Goal: Information Seeking & Learning: Check status

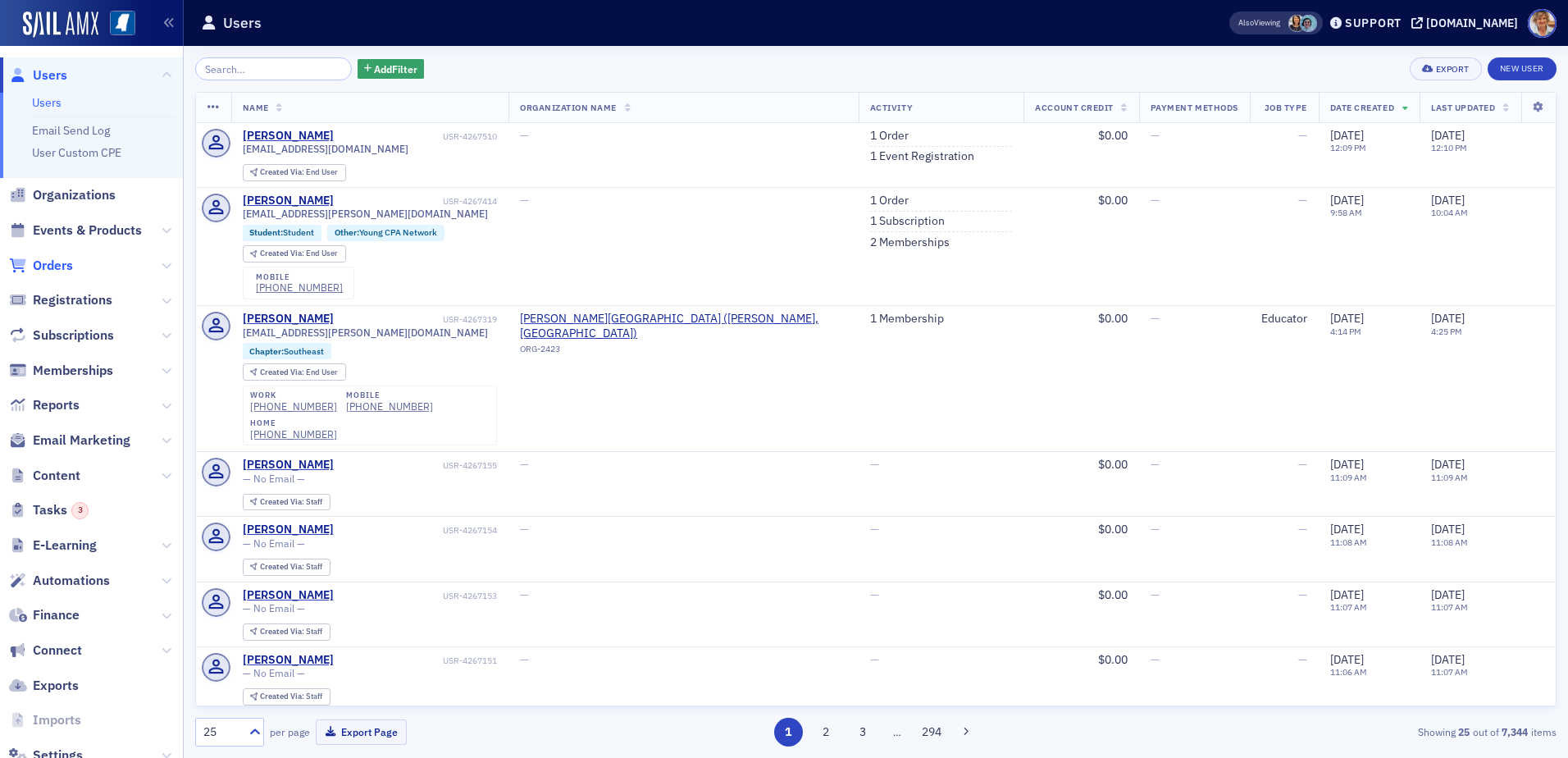
click at [60, 265] on span "Orders" at bounding box center [53, 265] width 40 height 18
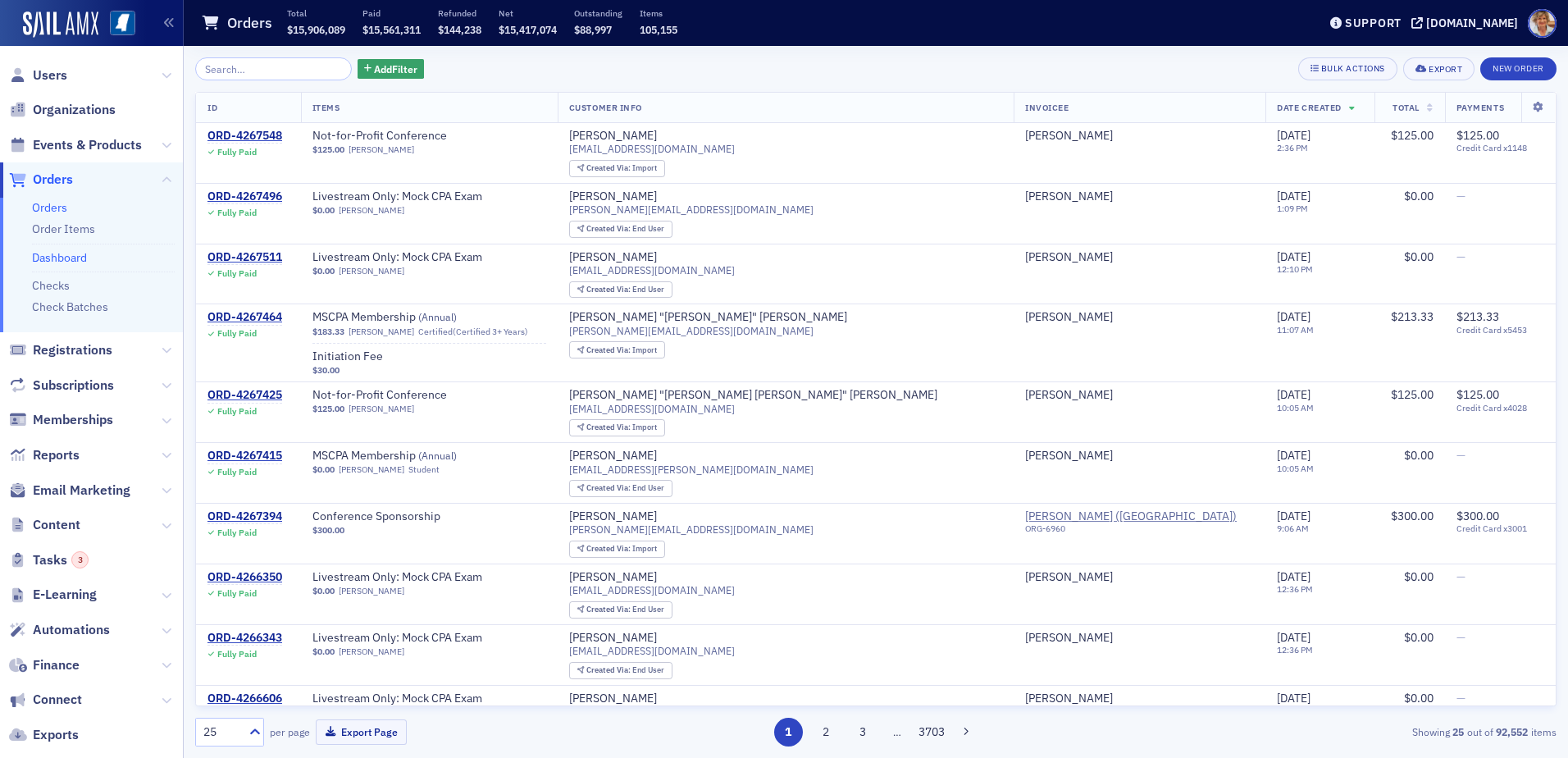
click at [70, 256] on link "Dashboard" at bounding box center [59, 257] width 55 height 15
click at [47, 662] on span "Finance" at bounding box center [56, 665] width 47 height 18
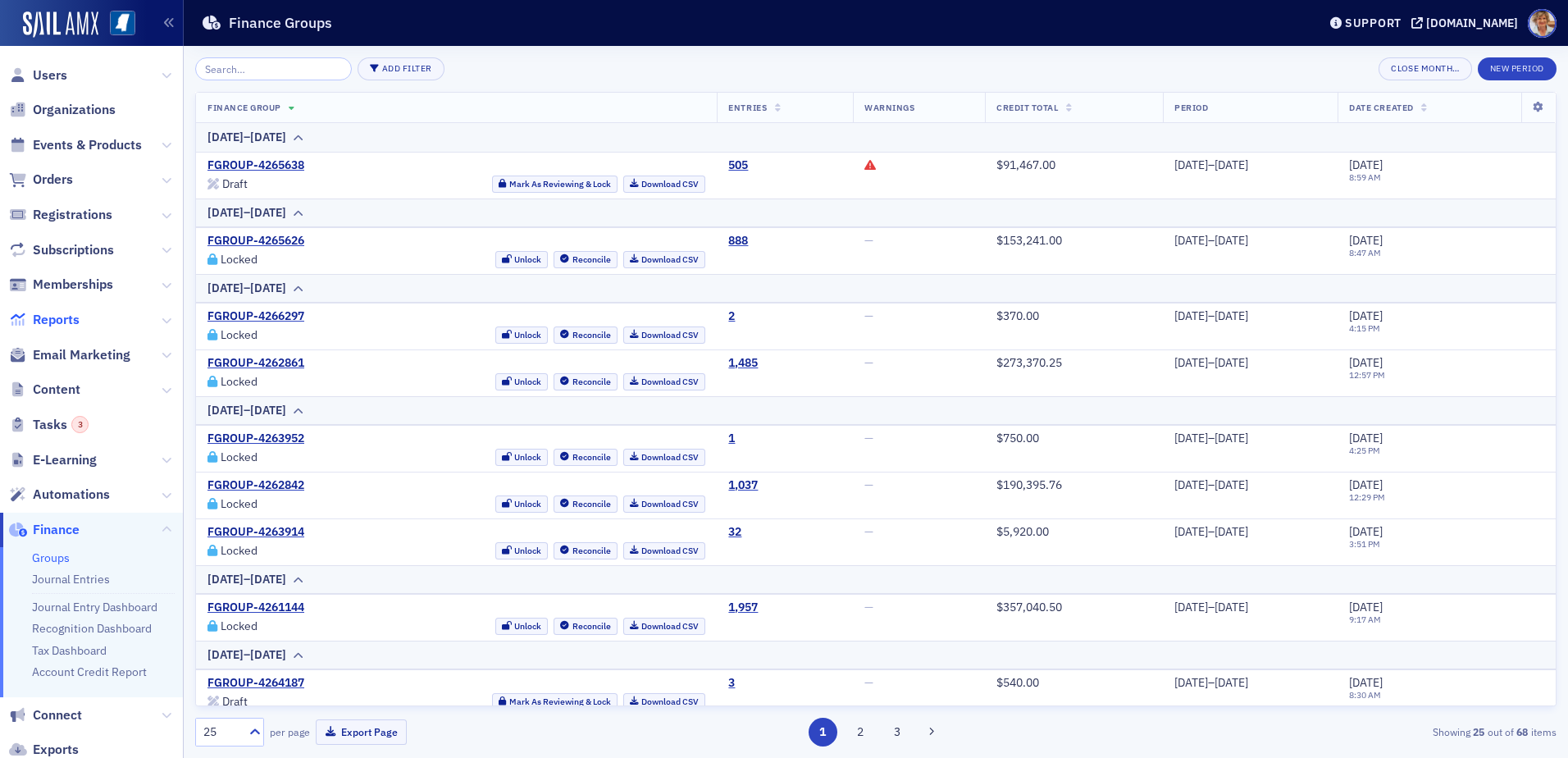
click at [55, 322] on span "Reports" at bounding box center [56, 320] width 47 height 18
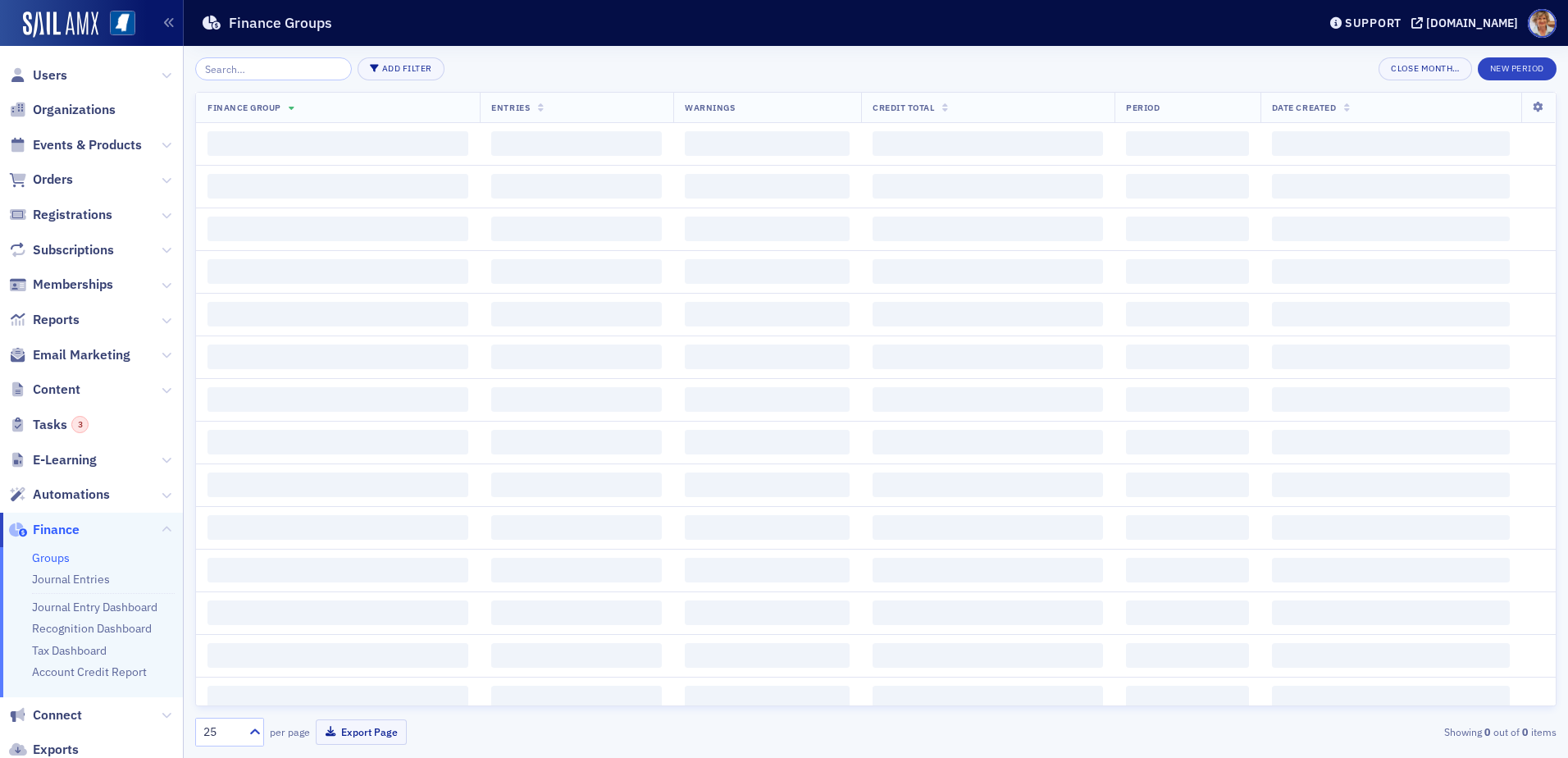
scroll to position [114, 0]
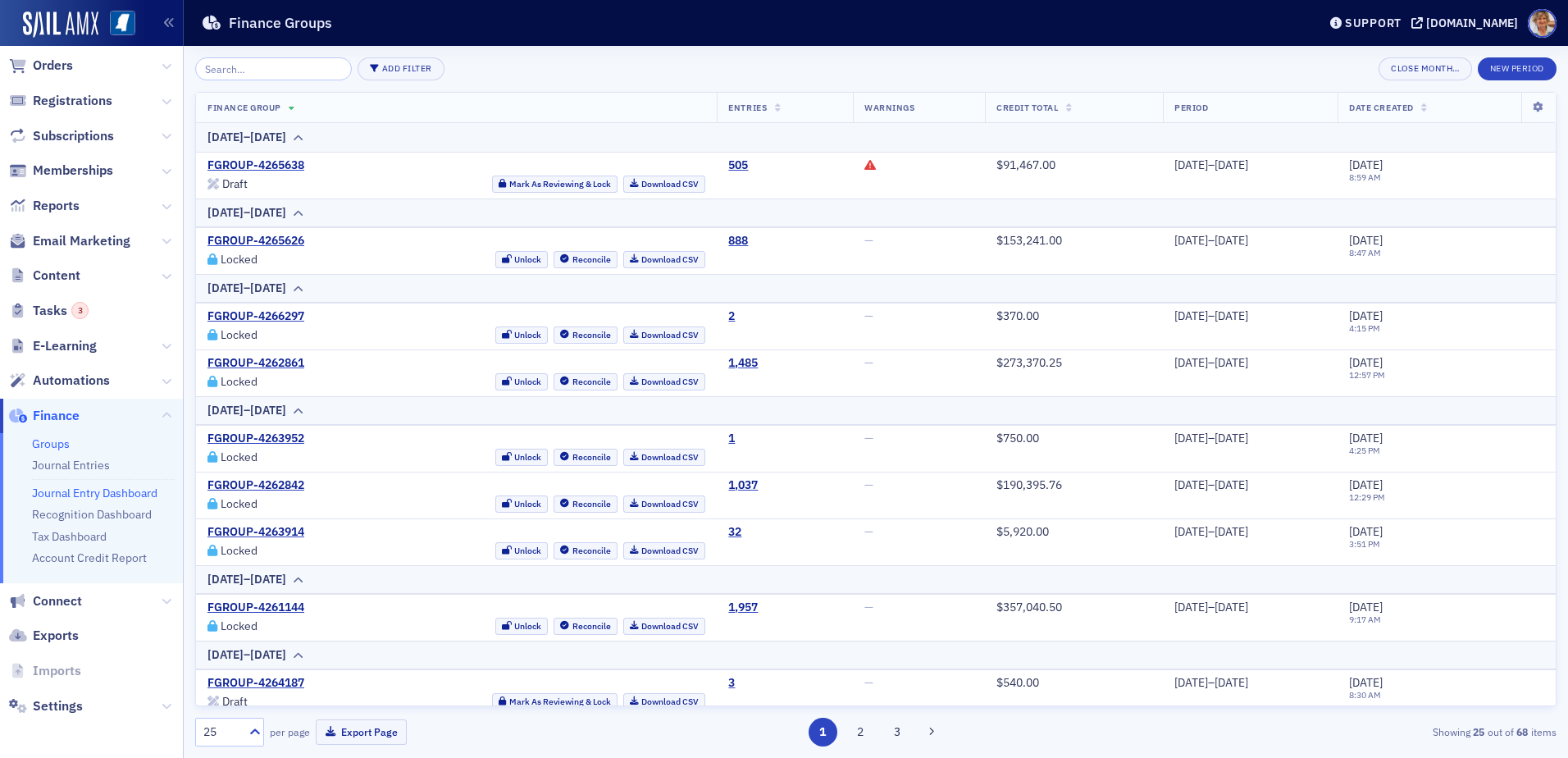
click at [64, 491] on link "Journal Entry Dashboard" at bounding box center [95, 493] width 125 height 15
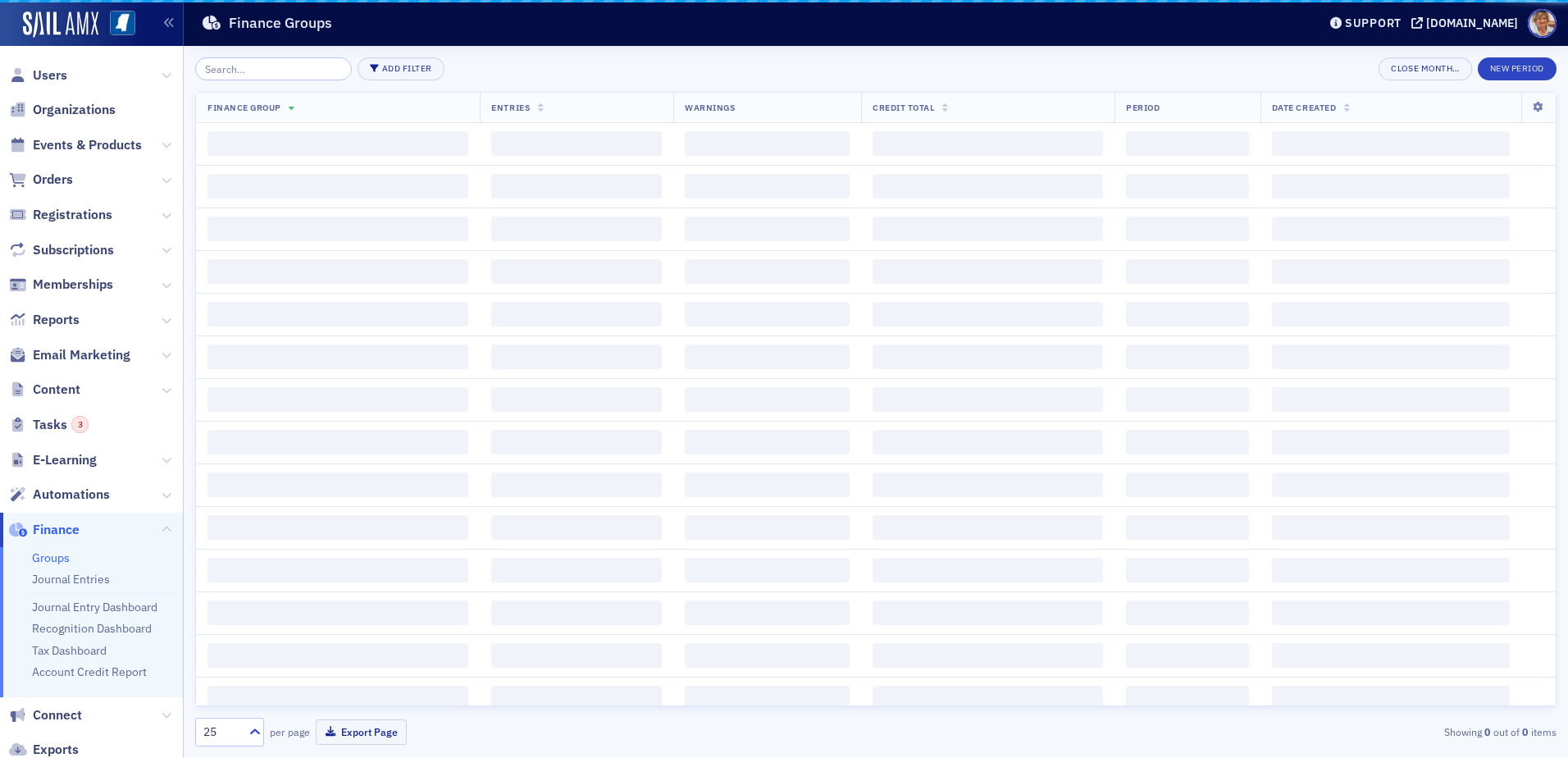
scroll to position [114, 0]
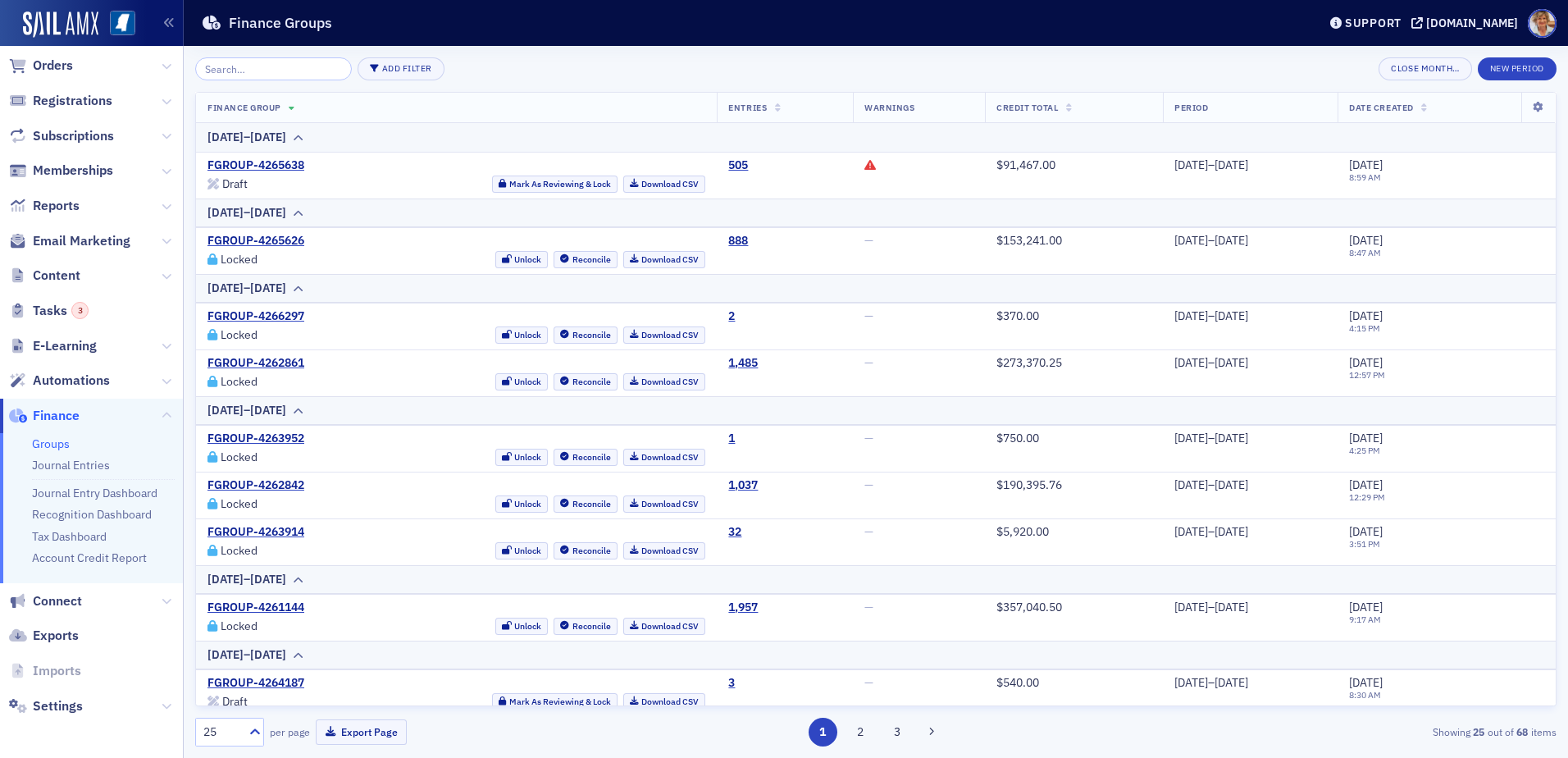
click at [45, 442] on link "Groups" at bounding box center [50, 443] width 37 height 15
click at [34, 70] on span "Orders" at bounding box center [53, 65] width 40 height 18
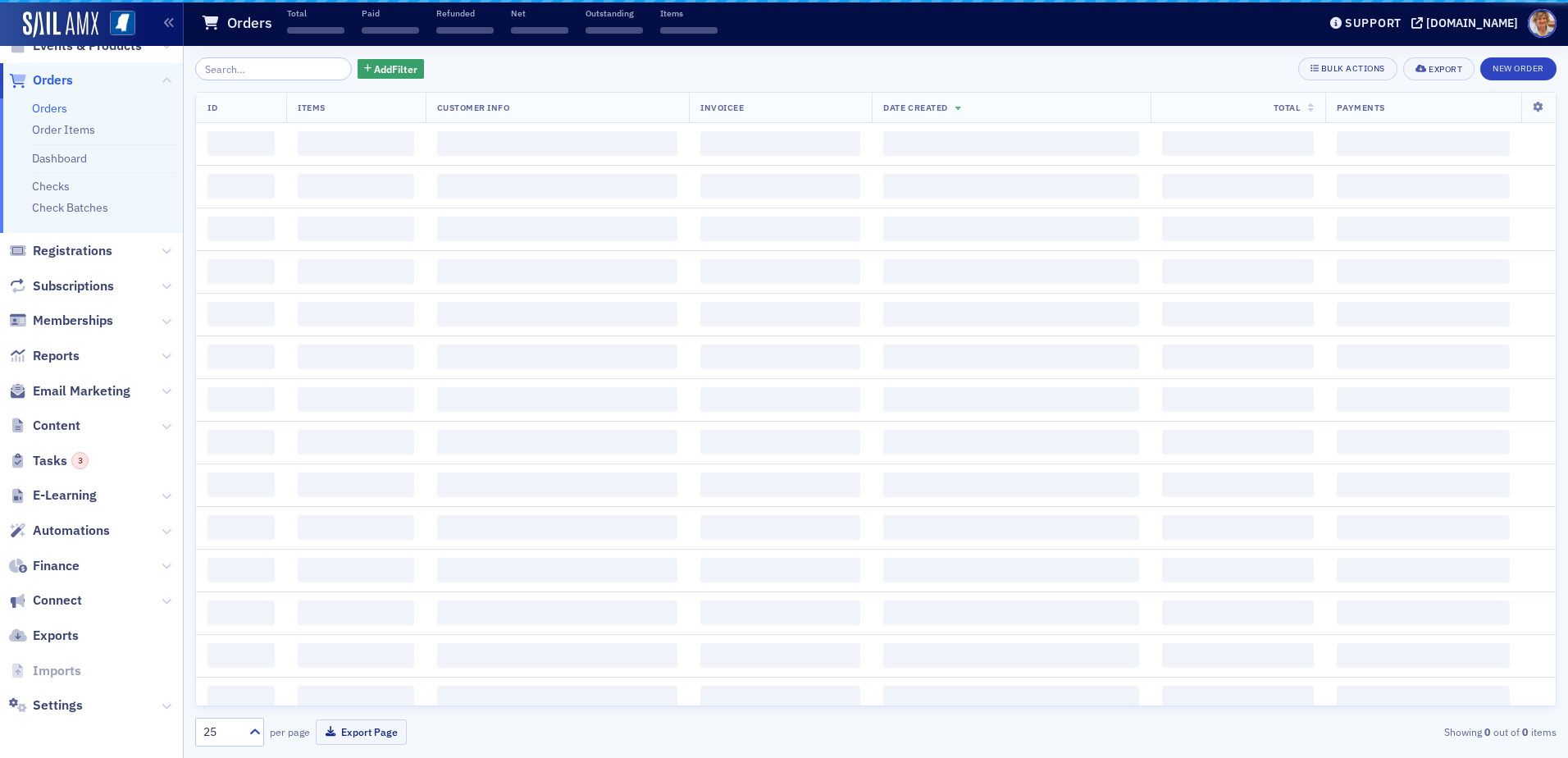
scroll to position [99, 0]
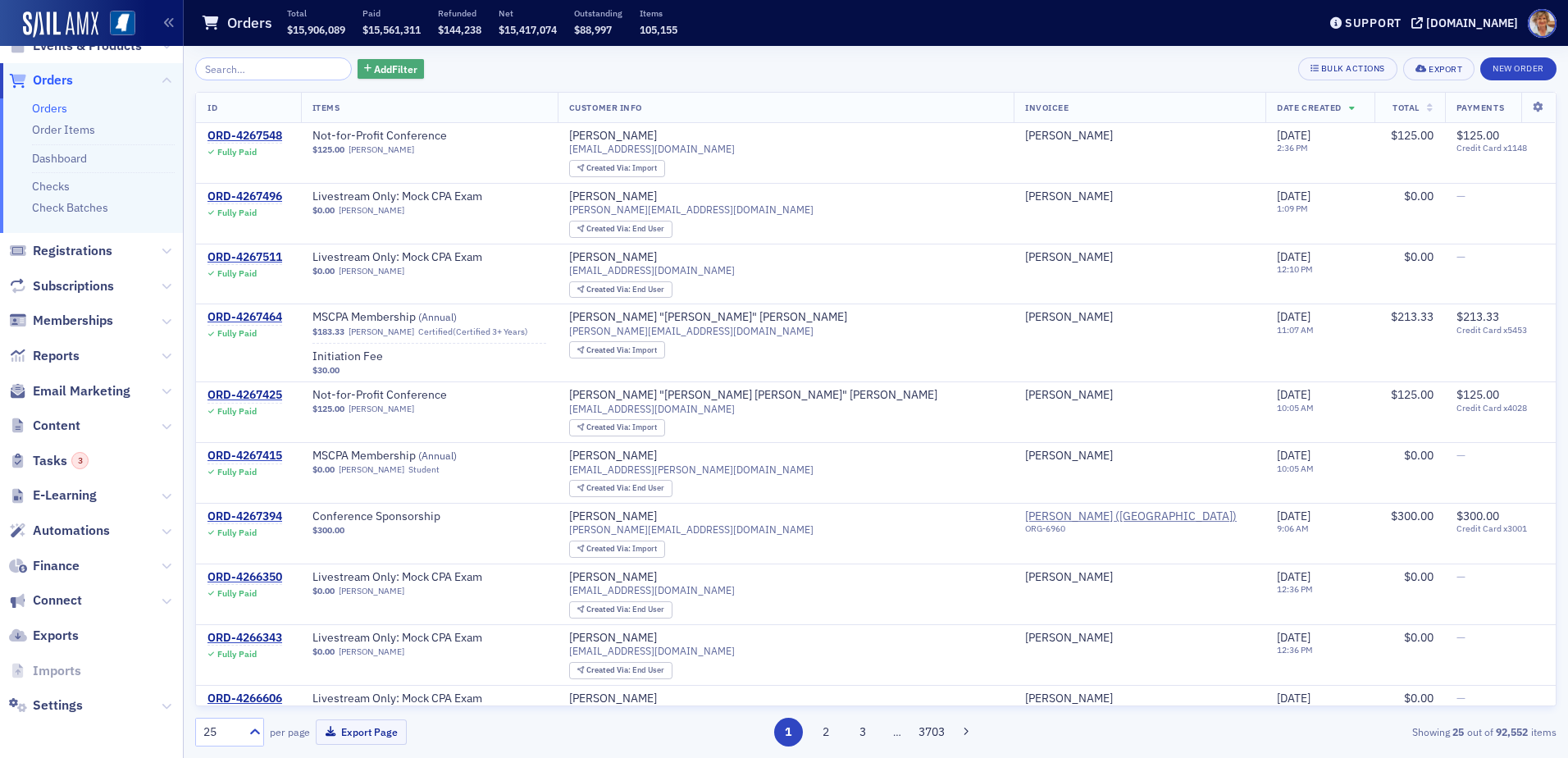
click at [374, 68] on span "Add Filter" at bounding box center [395, 69] width 43 height 15
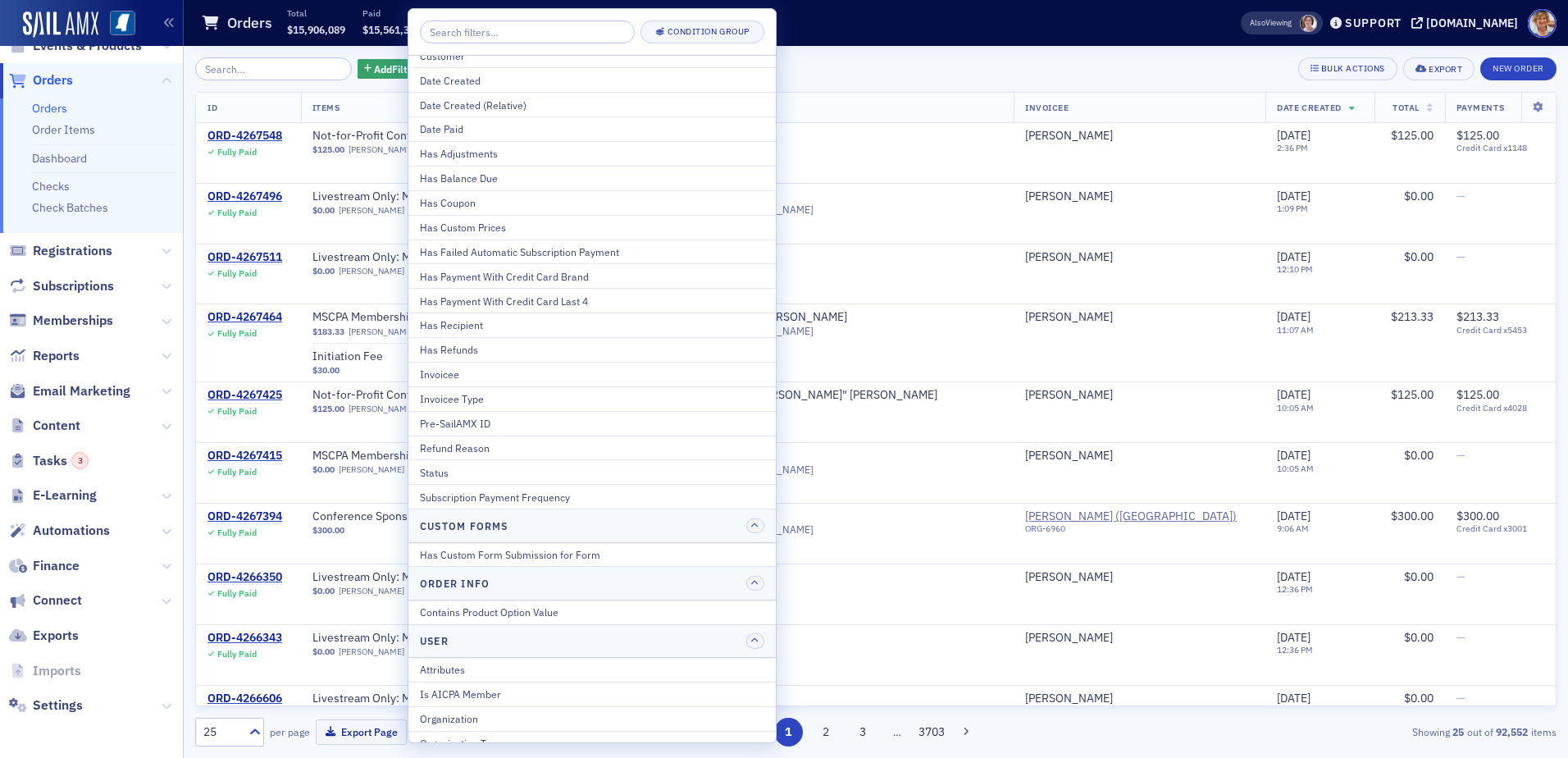
scroll to position [123, 0]
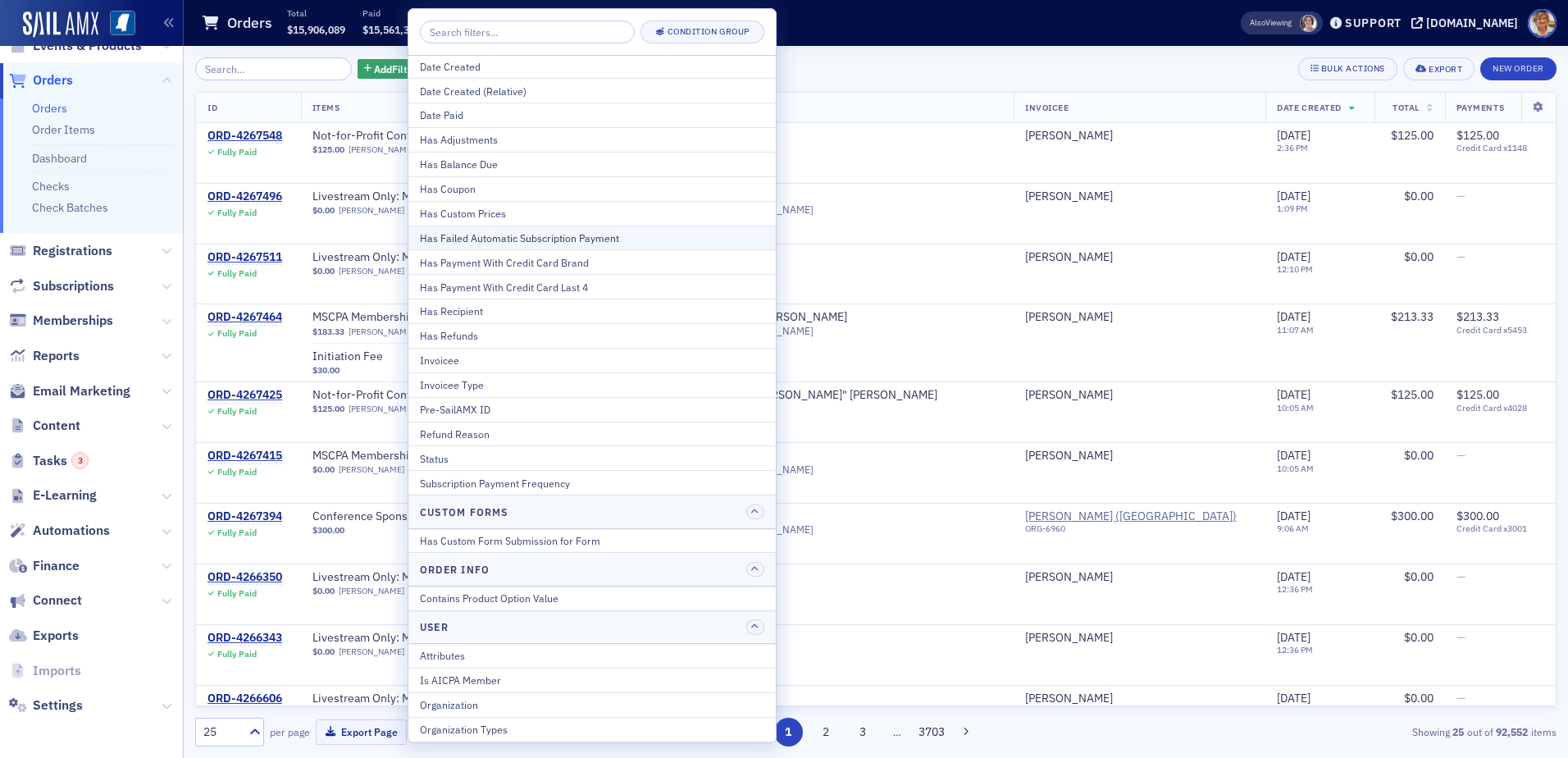
click at [587, 235] on div "Has Failed Automatic Subscription Payment" at bounding box center [592, 237] width 344 height 15
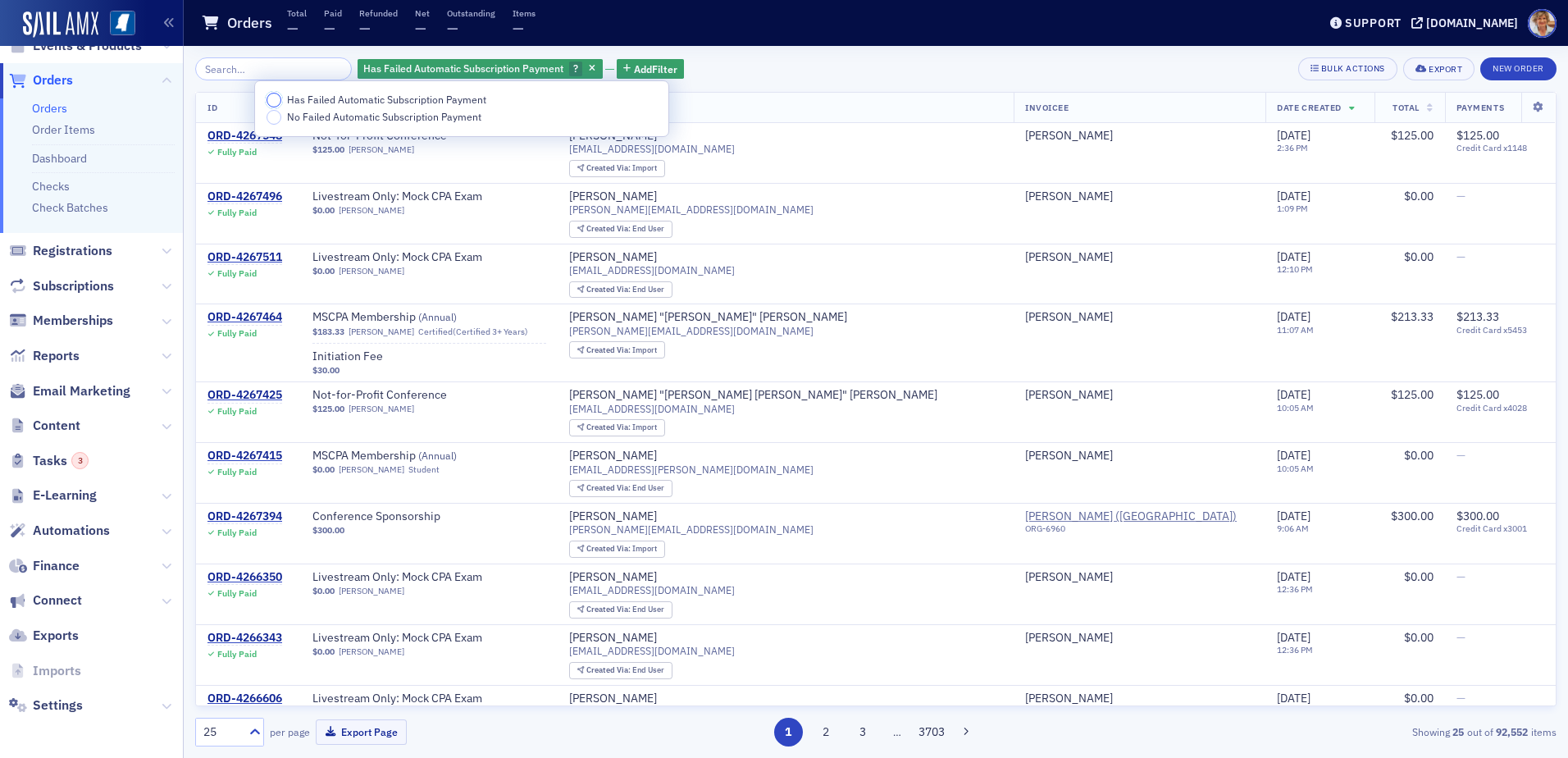
click at [273, 96] on input "Has Failed Automatic Subscription Payment" at bounding box center [274, 100] width 15 height 15
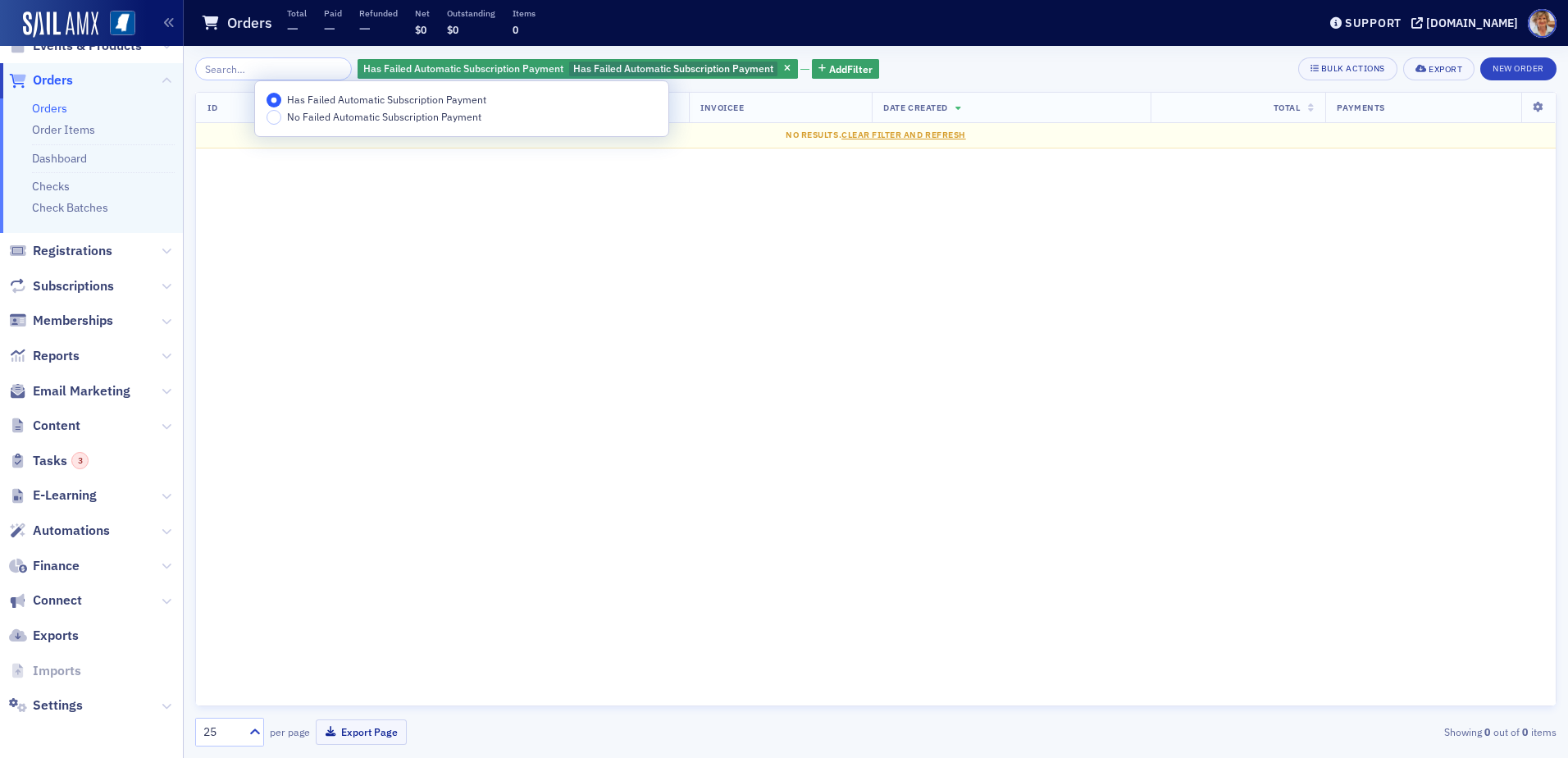
click at [784, 68] on icon "button" at bounding box center [787, 70] width 7 height 9
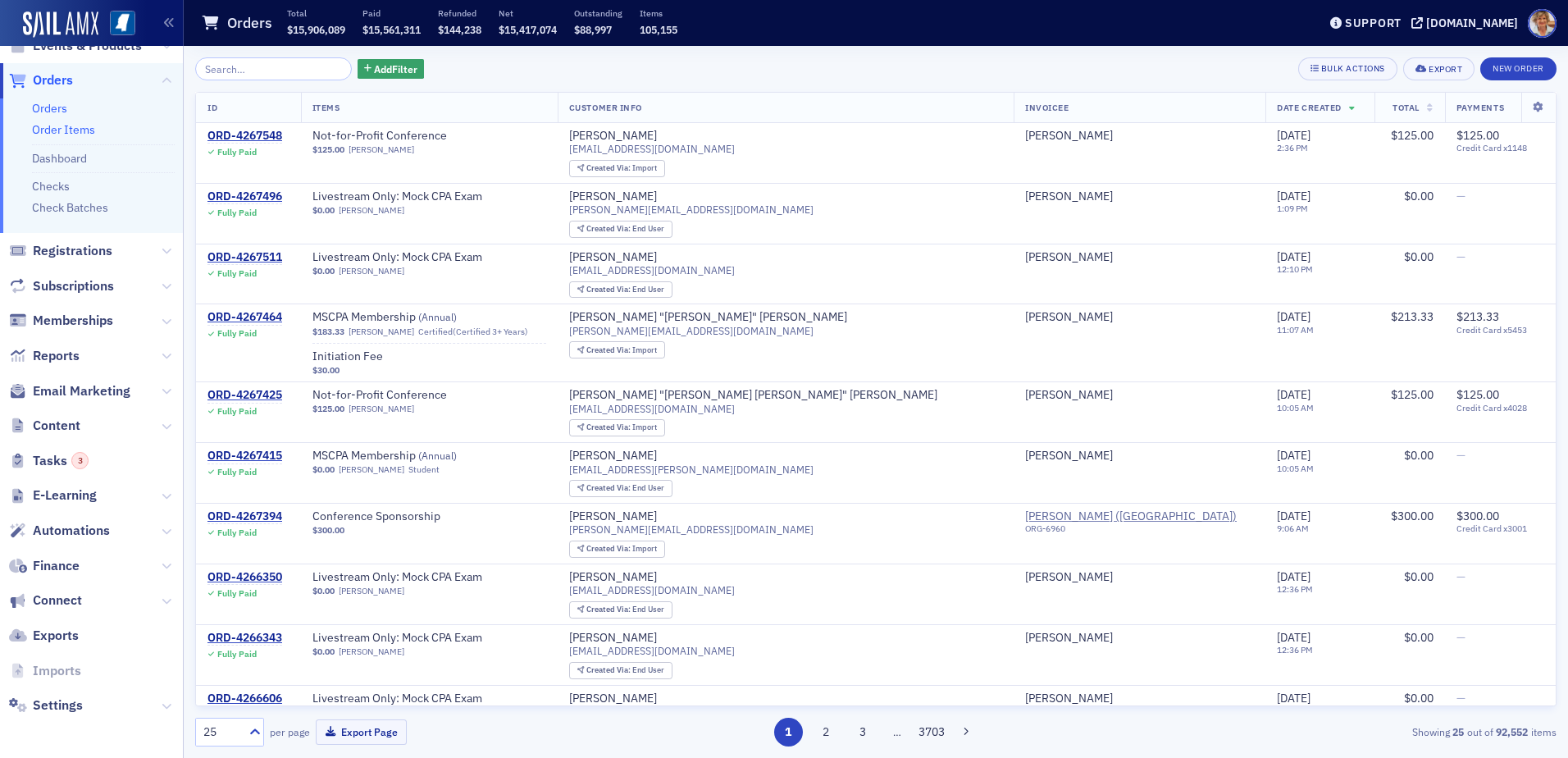
click at [79, 130] on link "Order Items" at bounding box center [63, 130] width 63 height 15
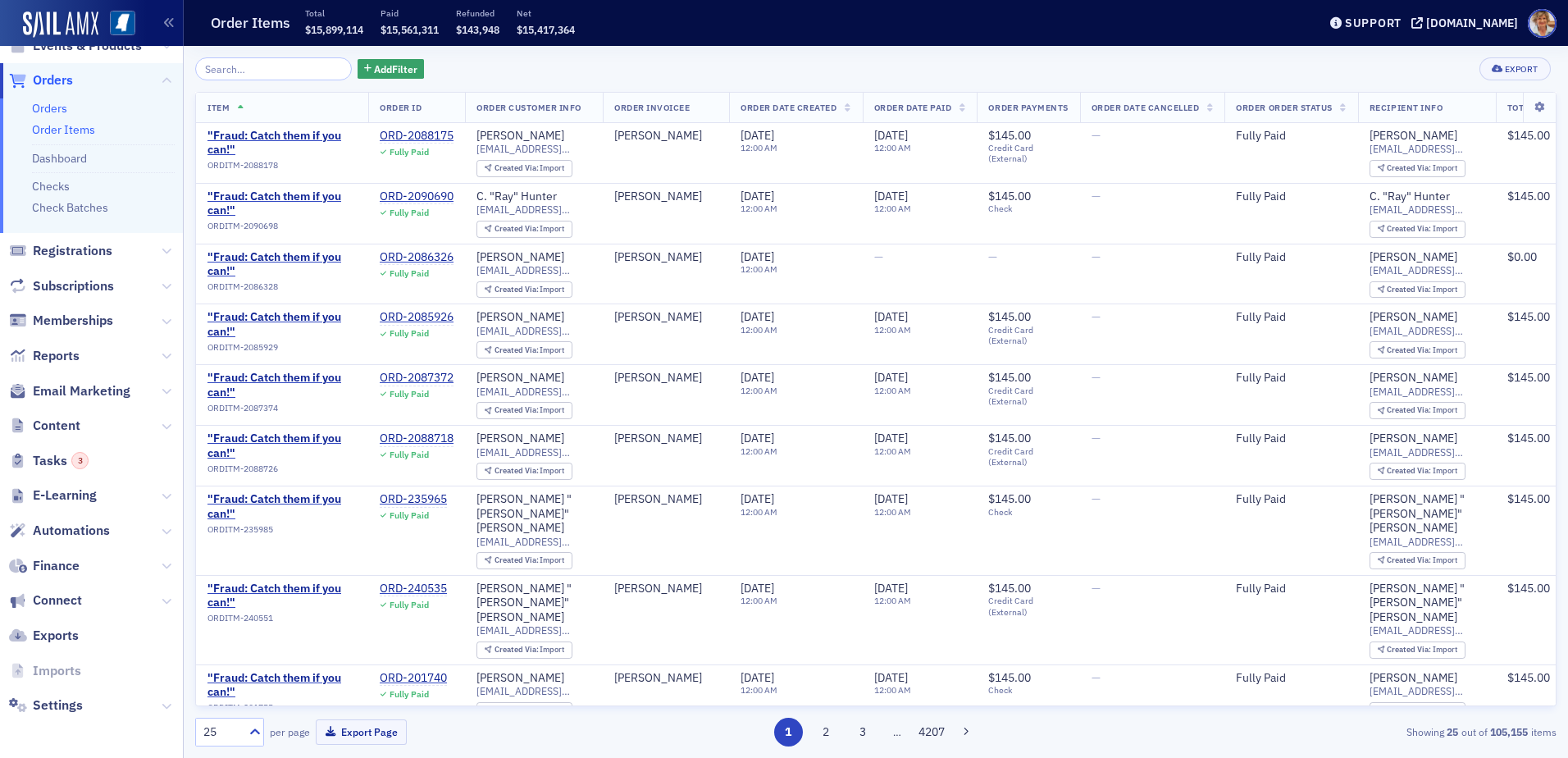
click at [65, 107] on link "Orders" at bounding box center [50, 108] width 36 height 15
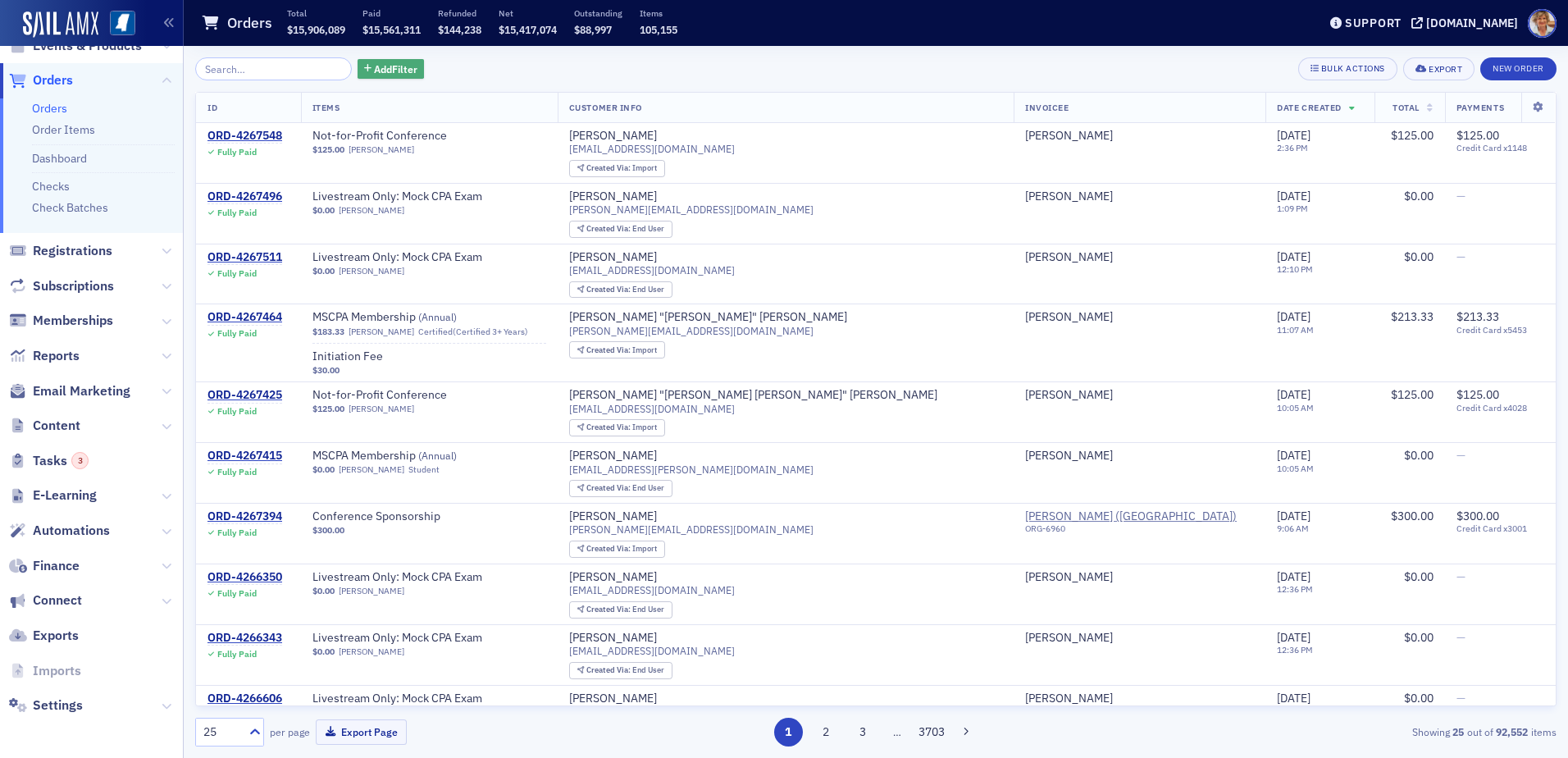
click at [374, 63] on span "Add Filter" at bounding box center [395, 69] width 43 height 15
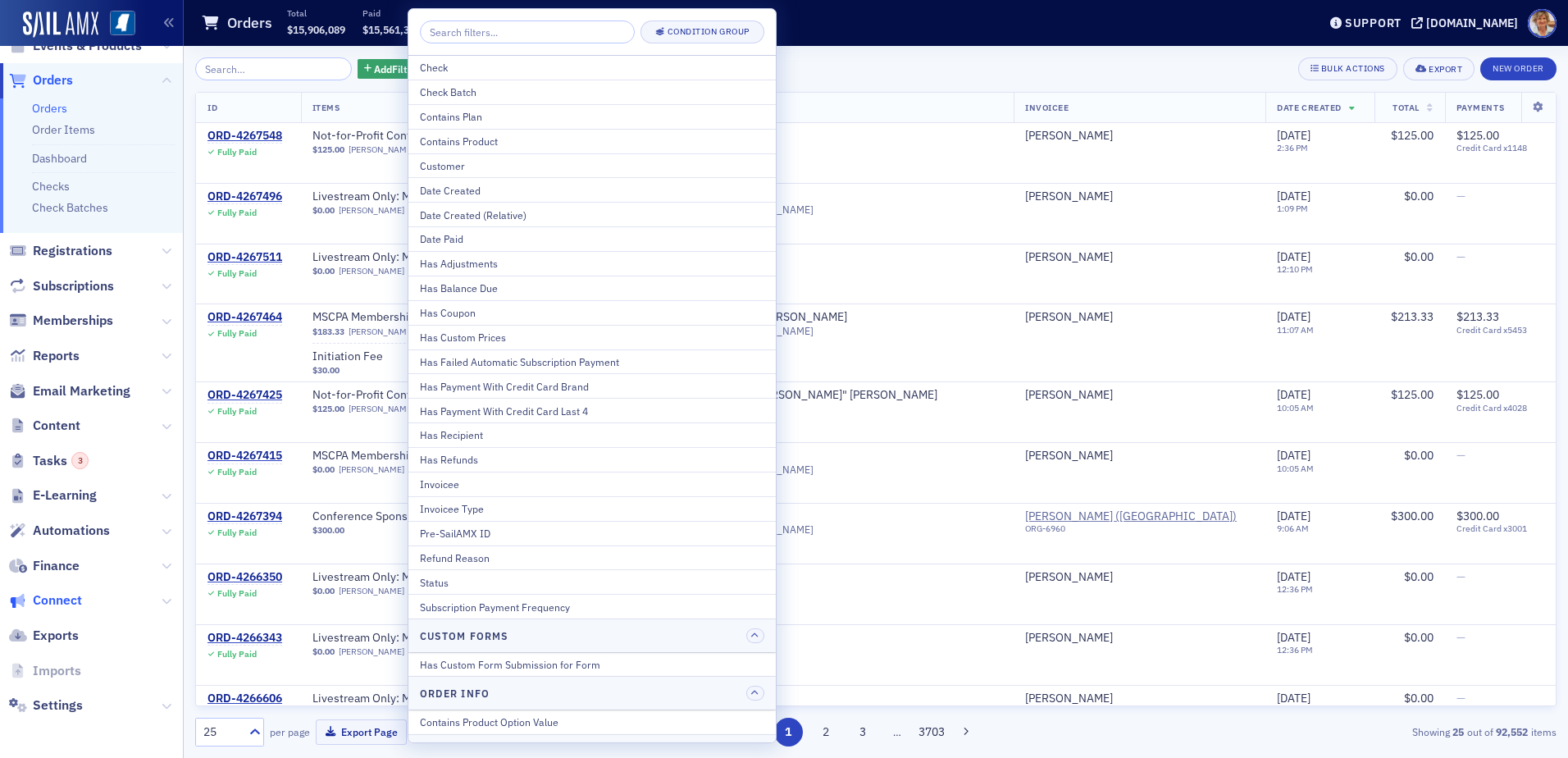
click at [55, 599] on span "Connect" at bounding box center [57, 600] width 50 height 18
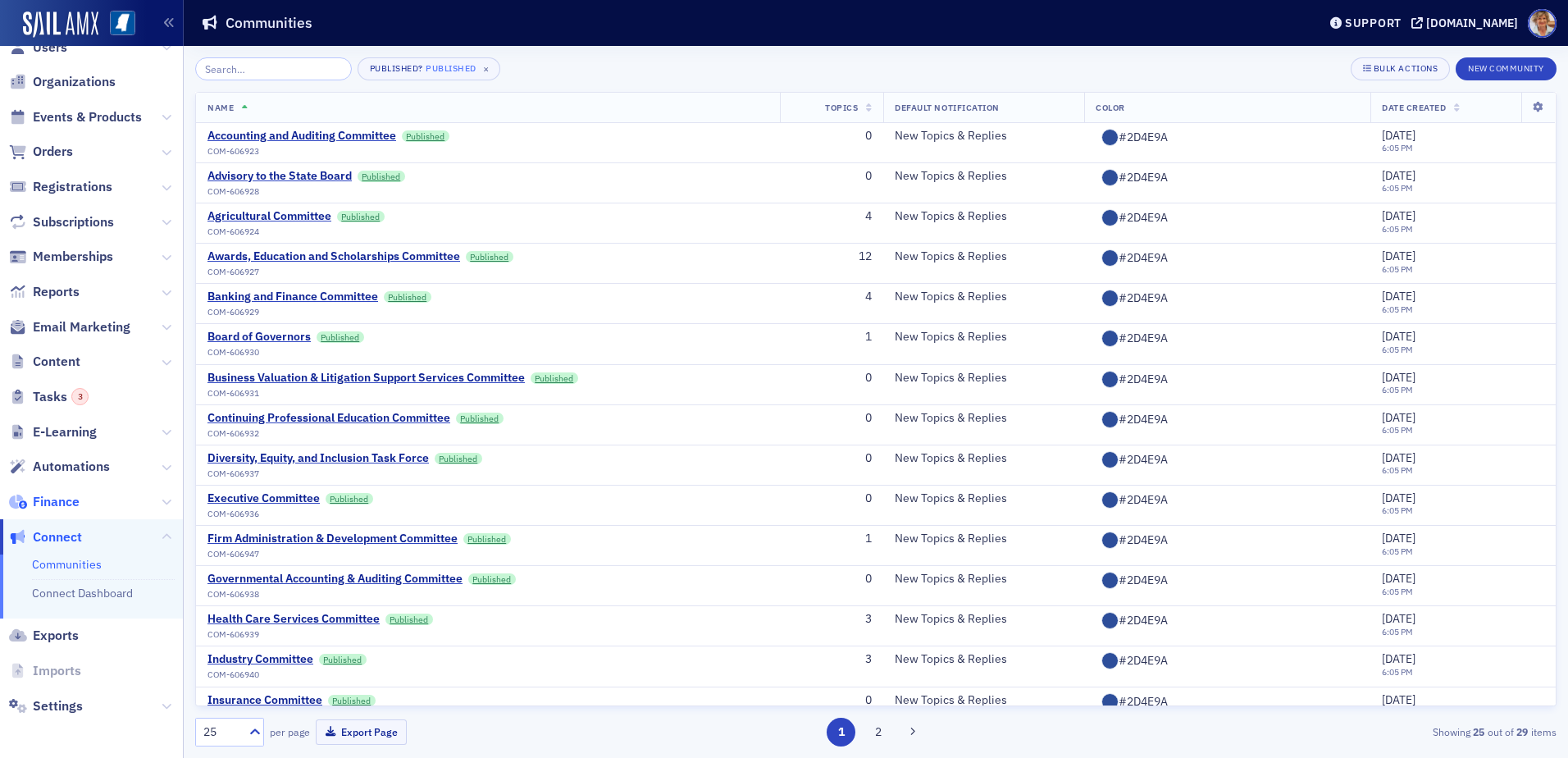
click at [48, 494] on span "Finance" at bounding box center [56, 502] width 47 height 18
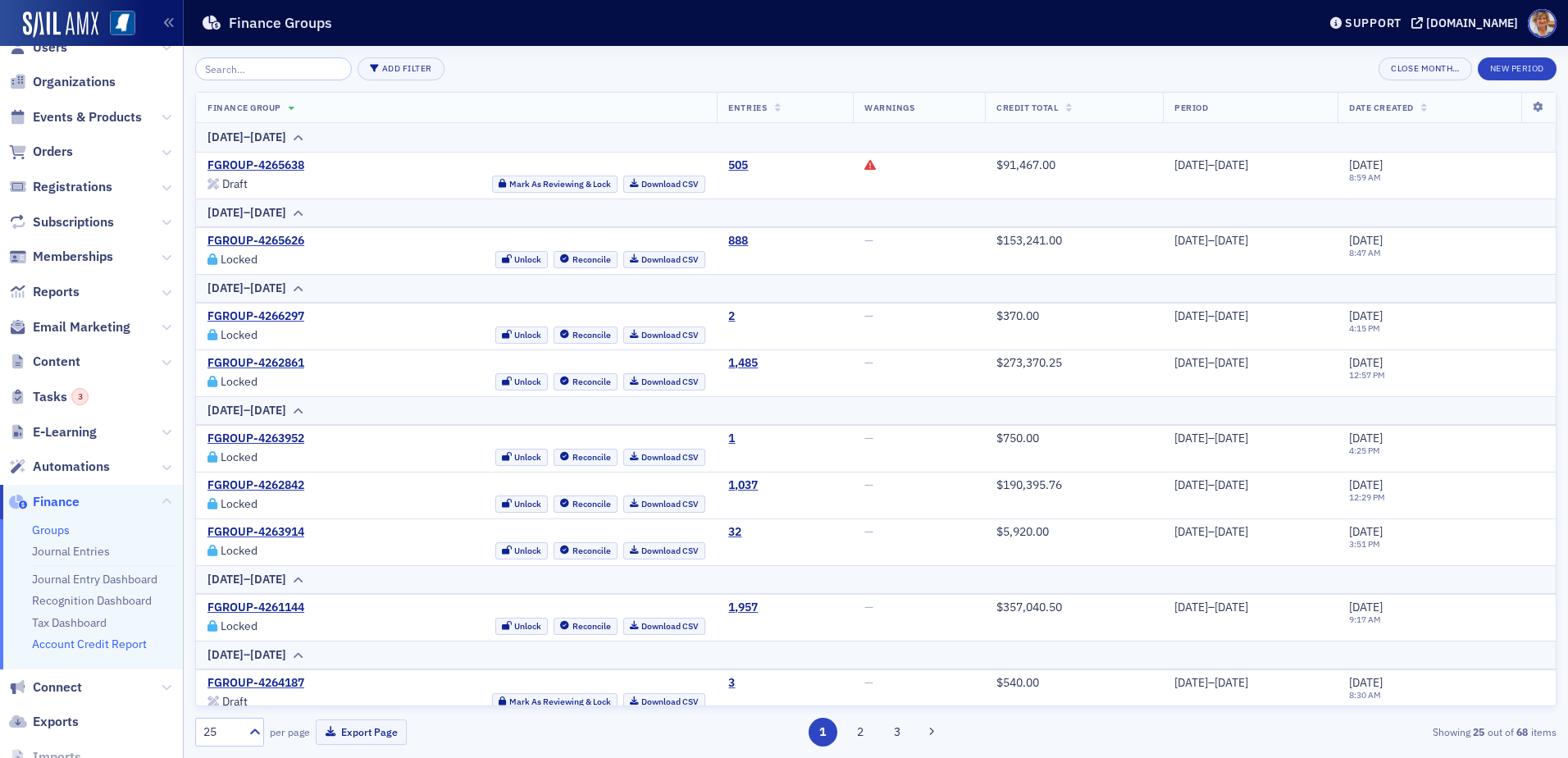
click at [61, 636] on link "Account Credit Report" at bounding box center [90, 643] width 115 height 15
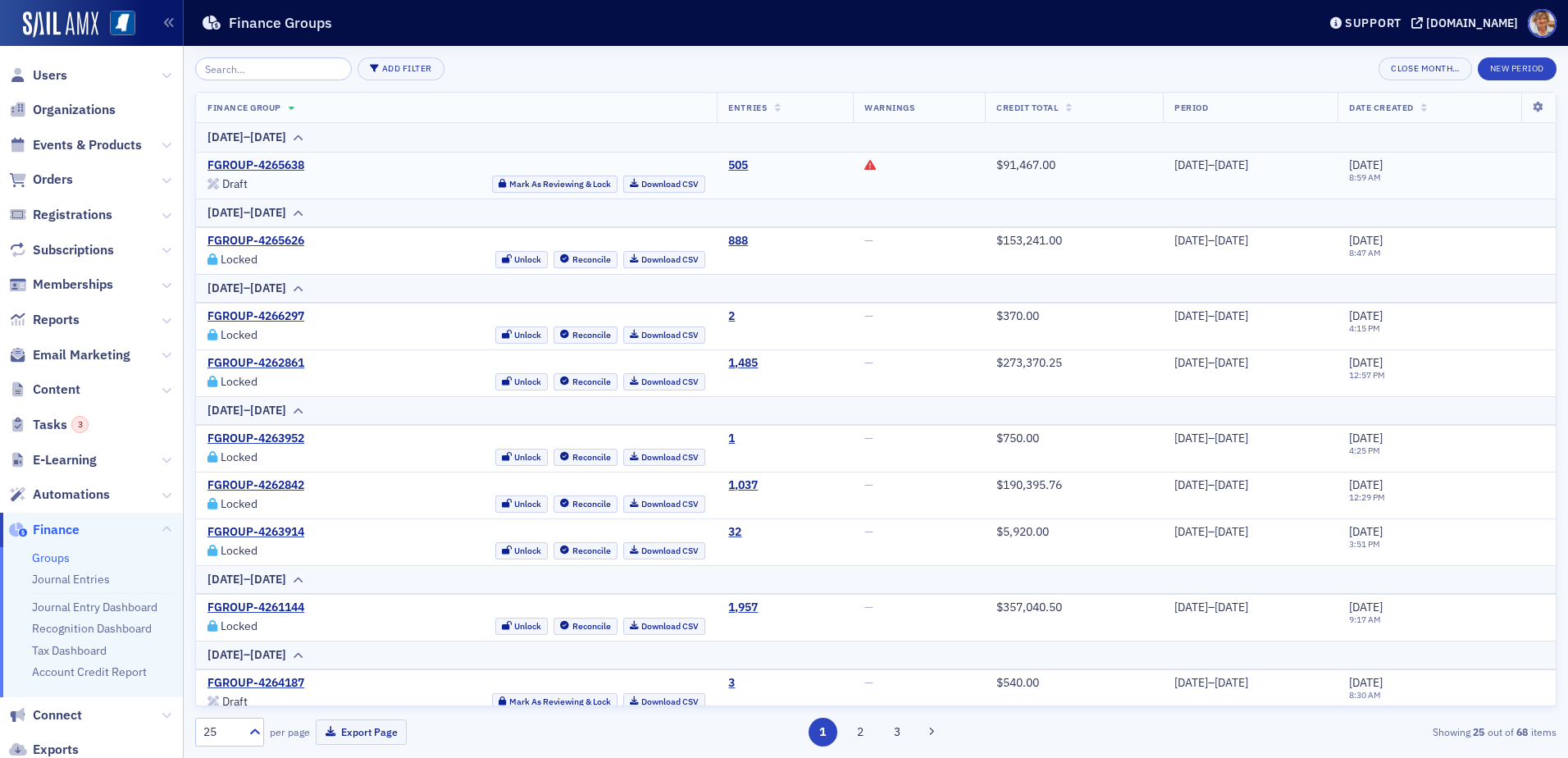
click at [864, 165] on icon at bounding box center [869, 164] width 11 height 11
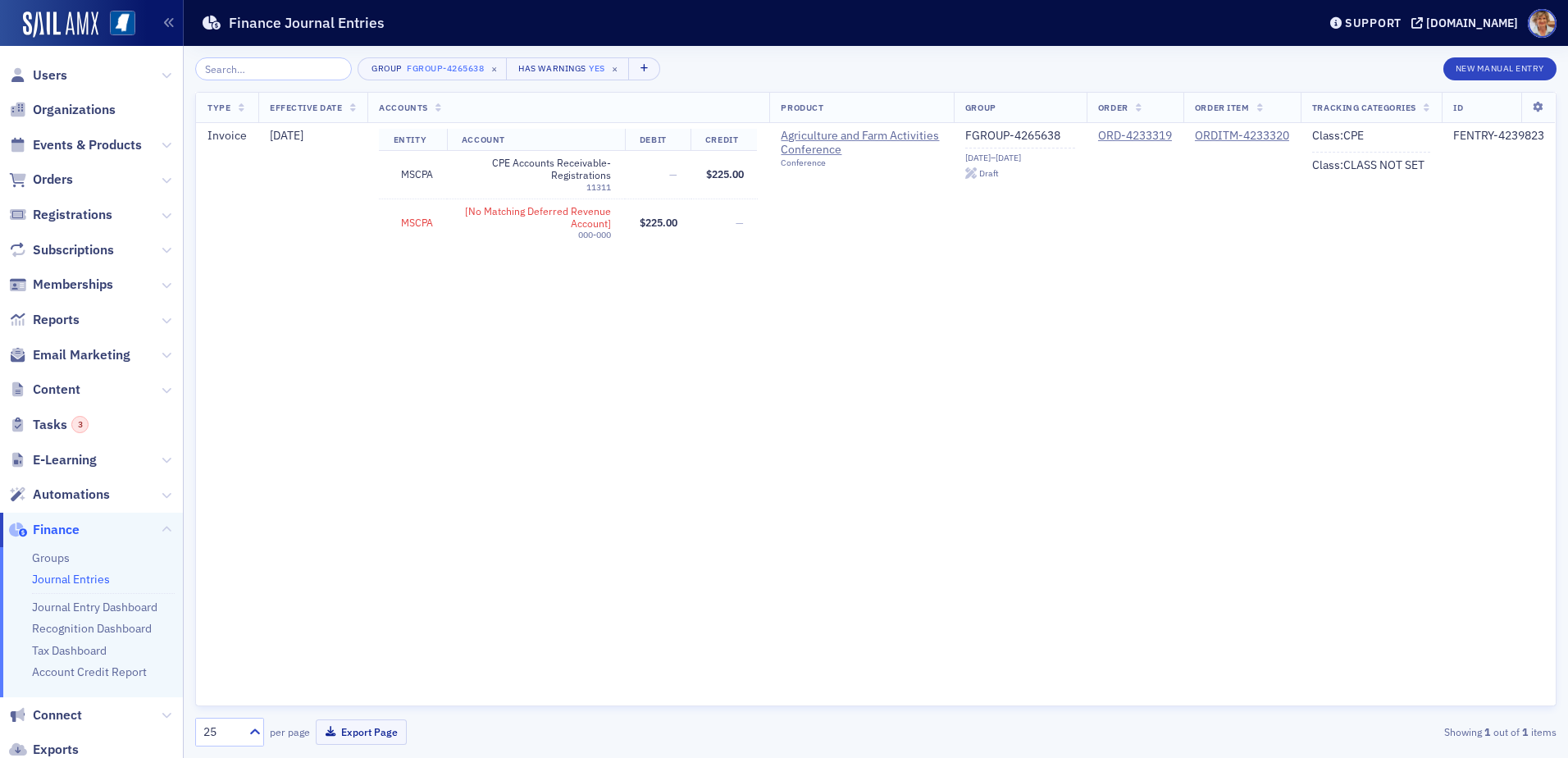
click at [61, 575] on link "Journal Entries" at bounding box center [71, 579] width 78 height 15
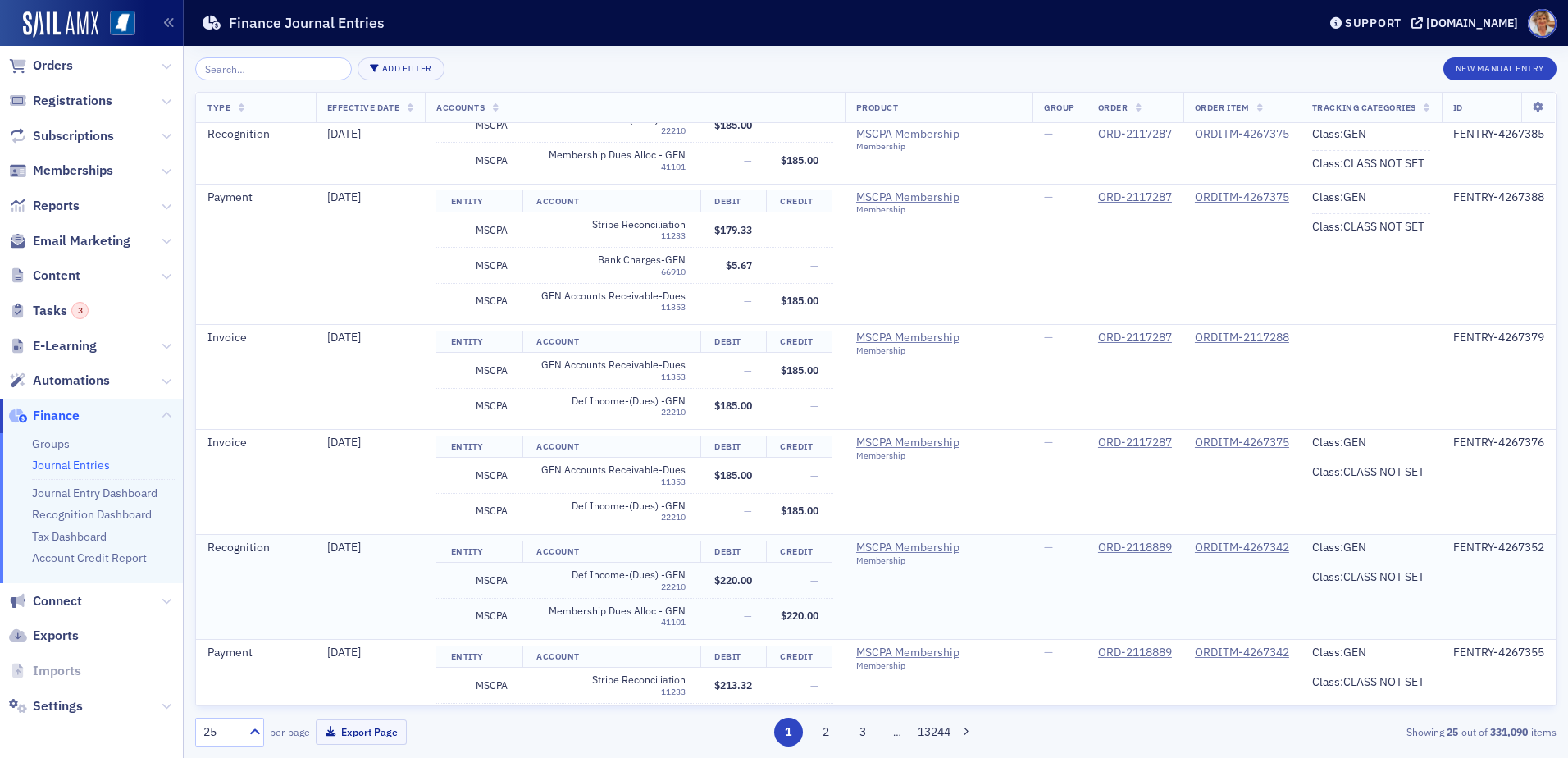
scroll to position [2525, 0]
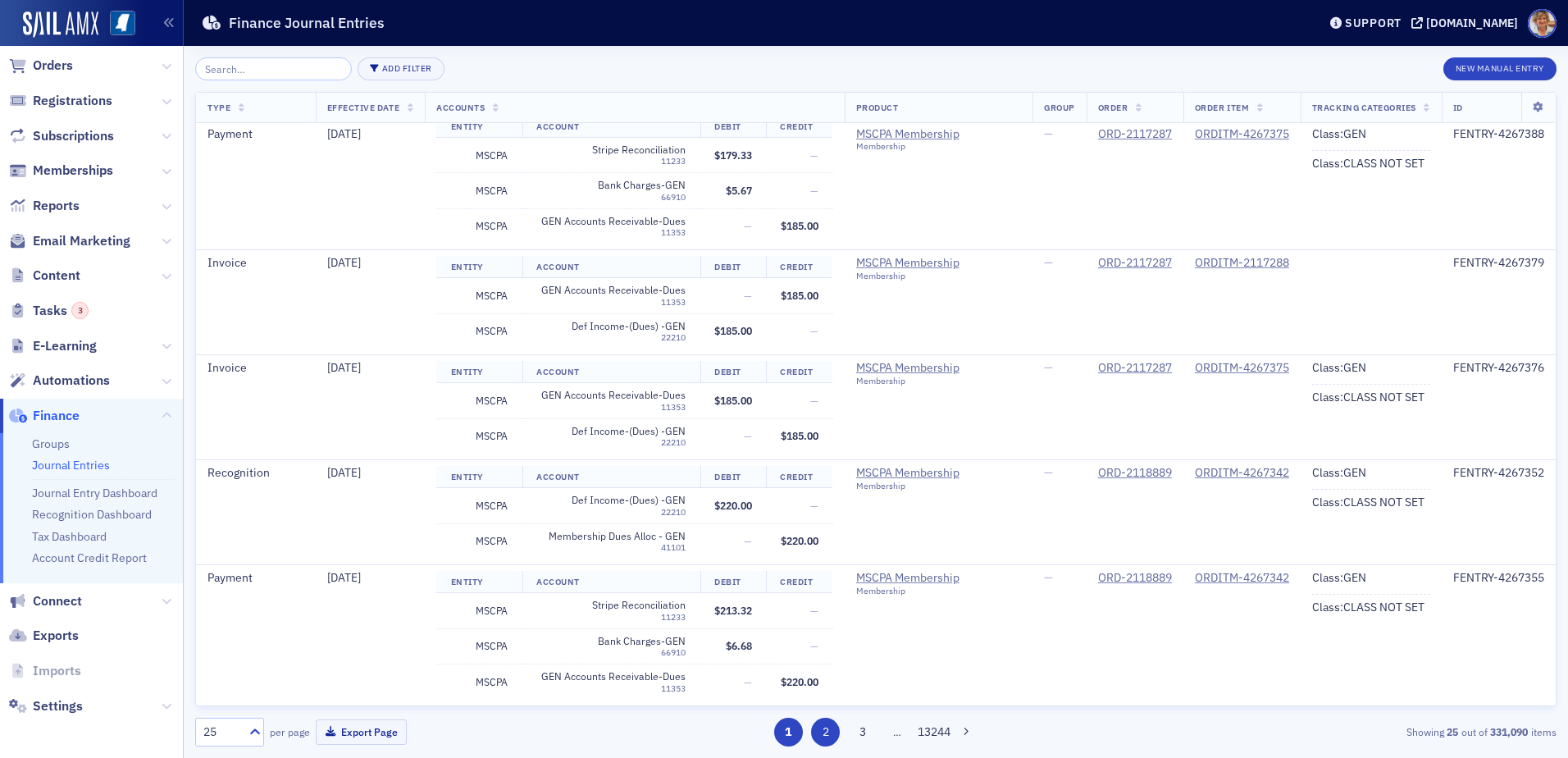
click at [821, 736] on button "2" at bounding box center [825, 732] width 29 height 29
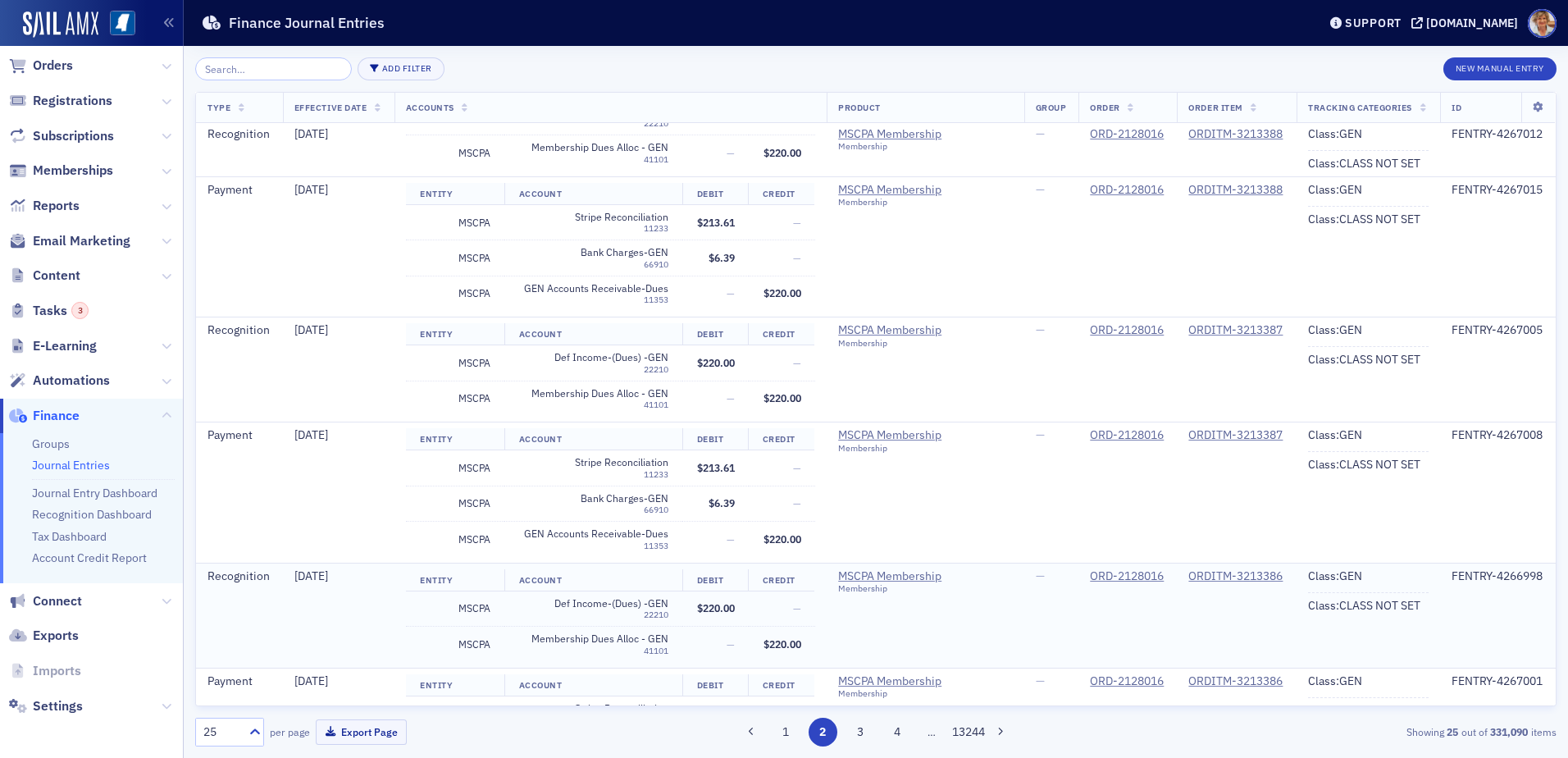
scroll to position [2303, 0]
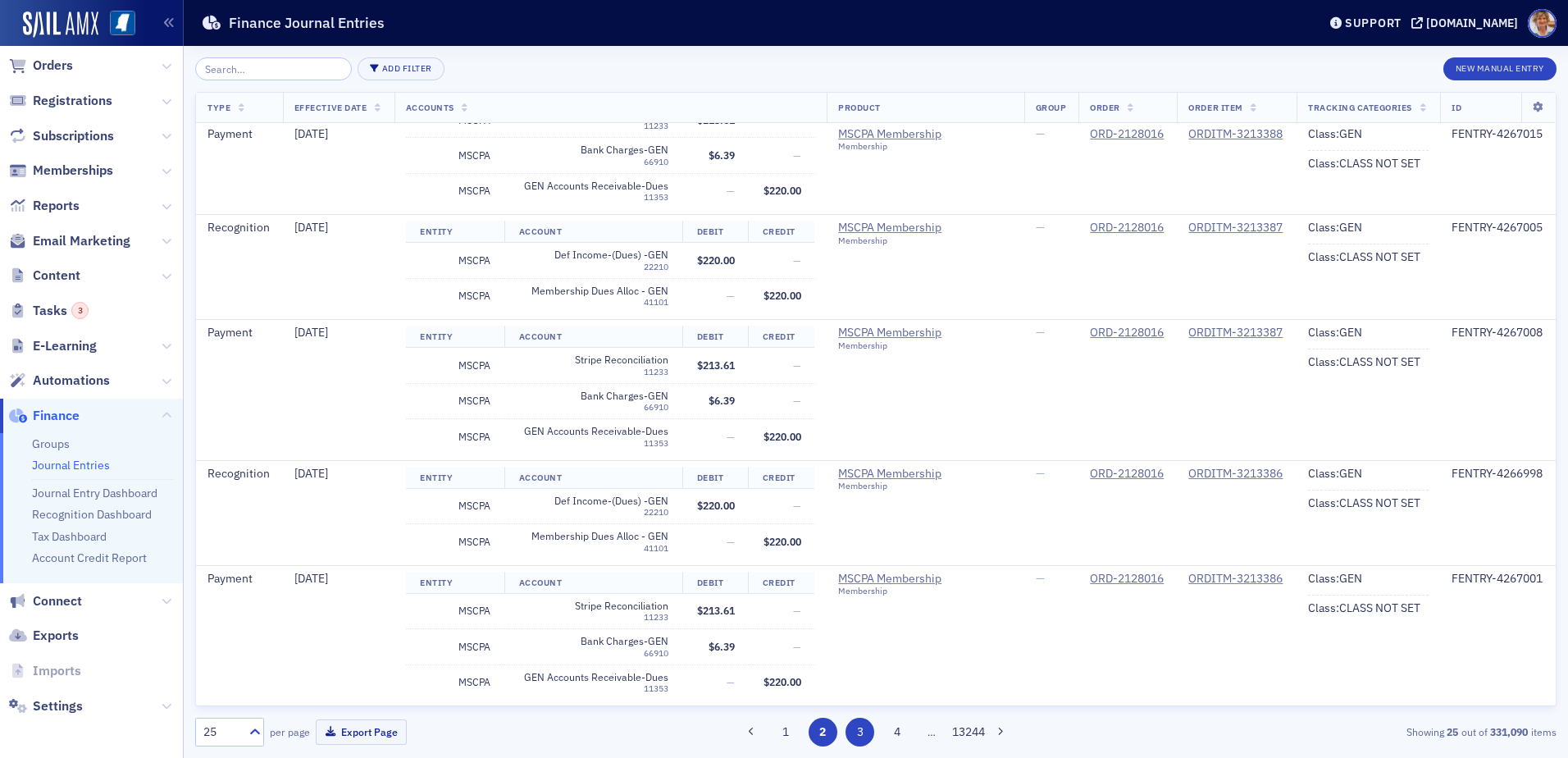
click at [860, 735] on button "3" at bounding box center [860, 732] width 29 height 29
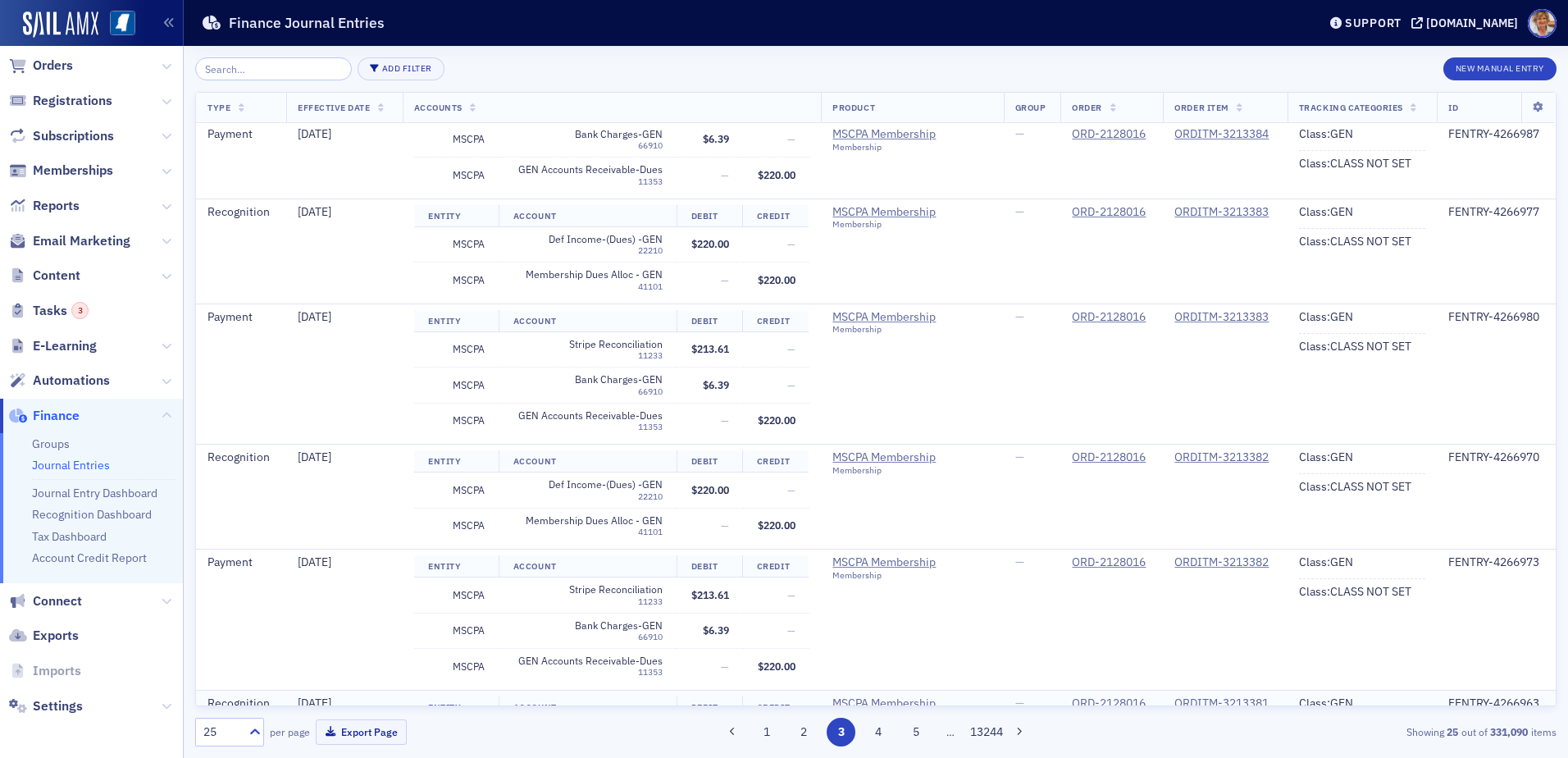
scroll to position [902, 0]
click at [768, 734] on button "1" at bounding box center [766, 732] width 29 height 29
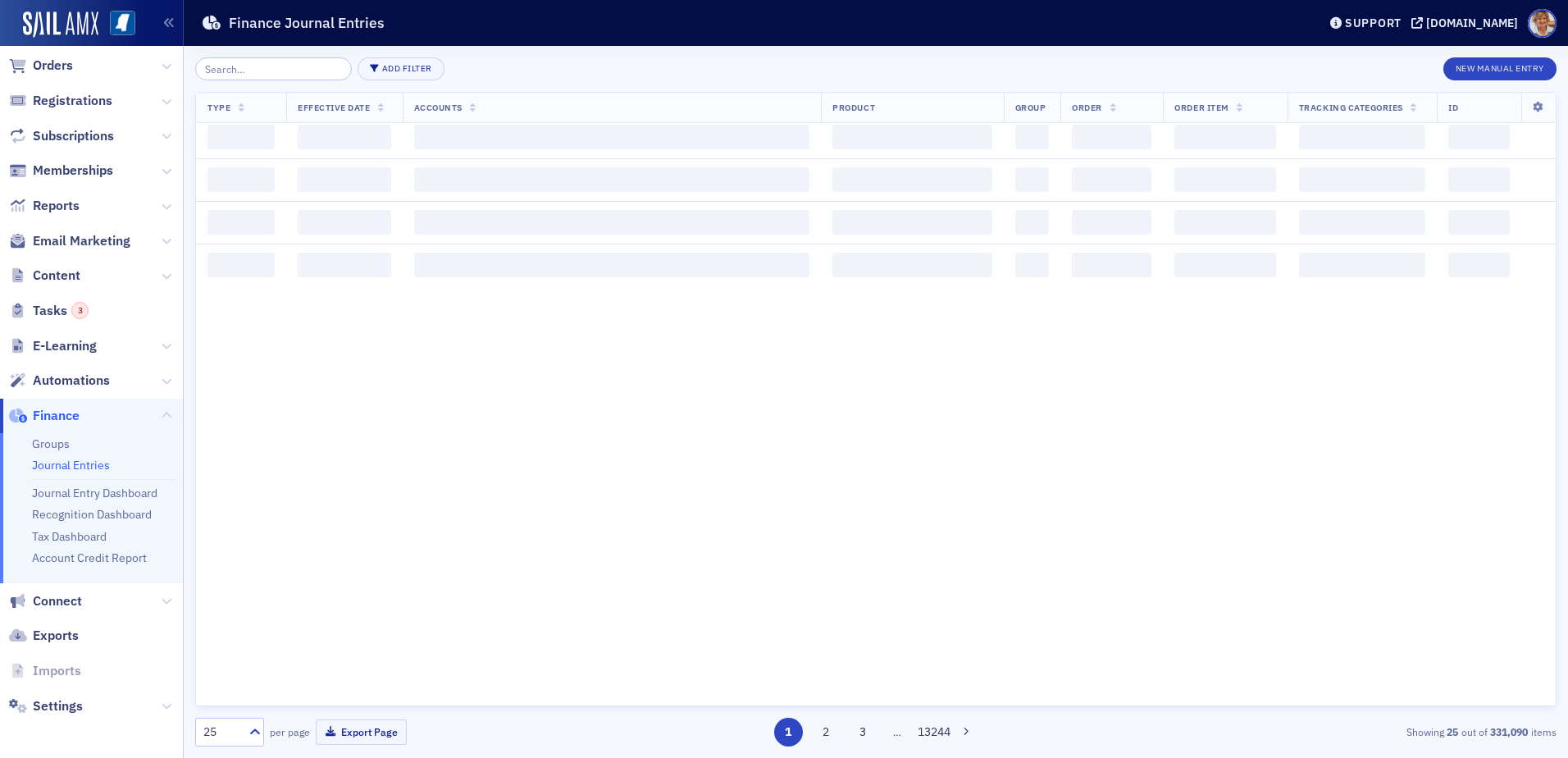
scroll to position [0, 0]
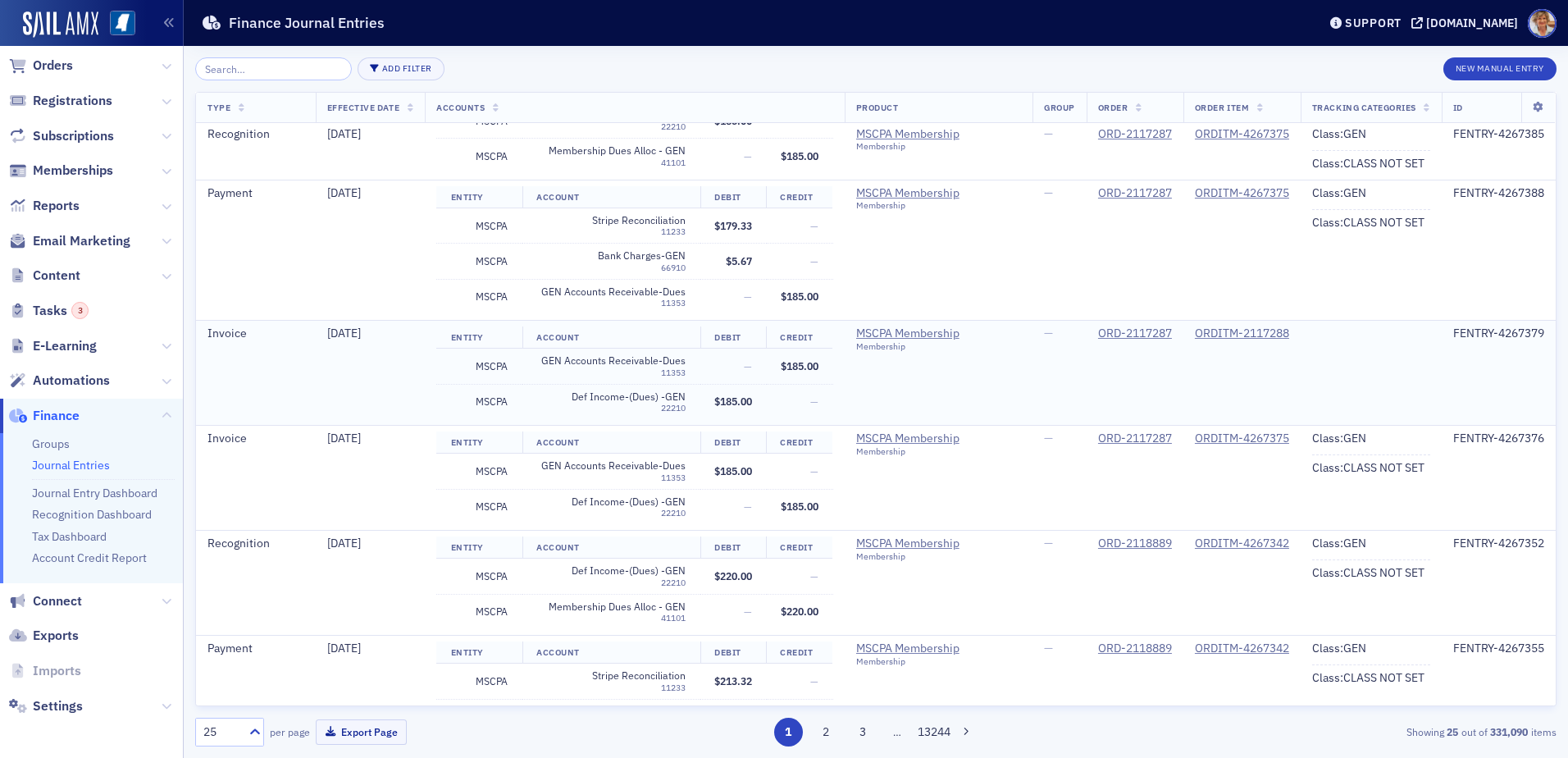
scroll to position [2460, 0]
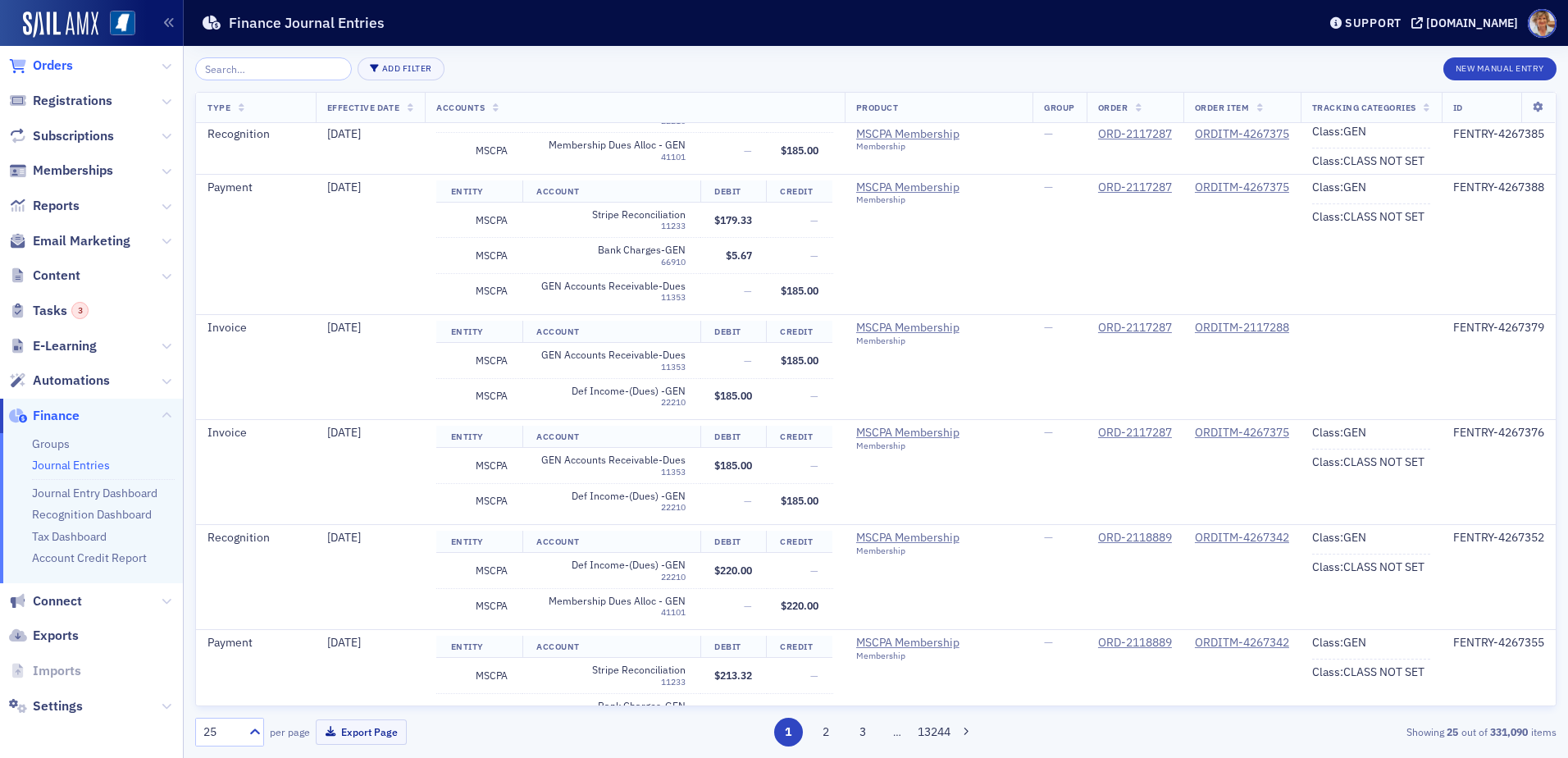
click at [55, 72] on span "Orders" at bounding box center [53, 65] width 40 height 18
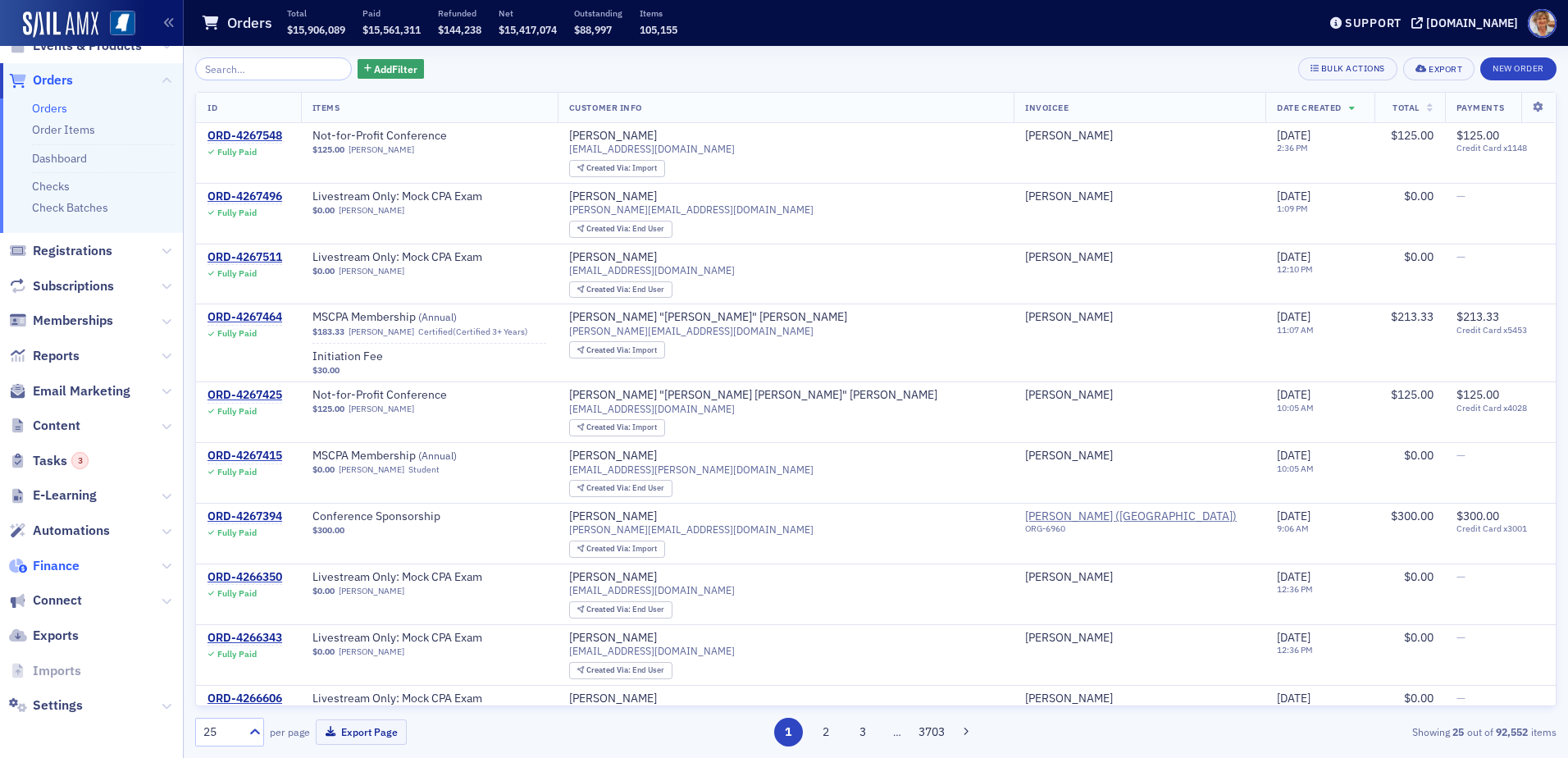
click at [54, 561] on span "Finance" at bounding box center [56, 566] width 47 height 18
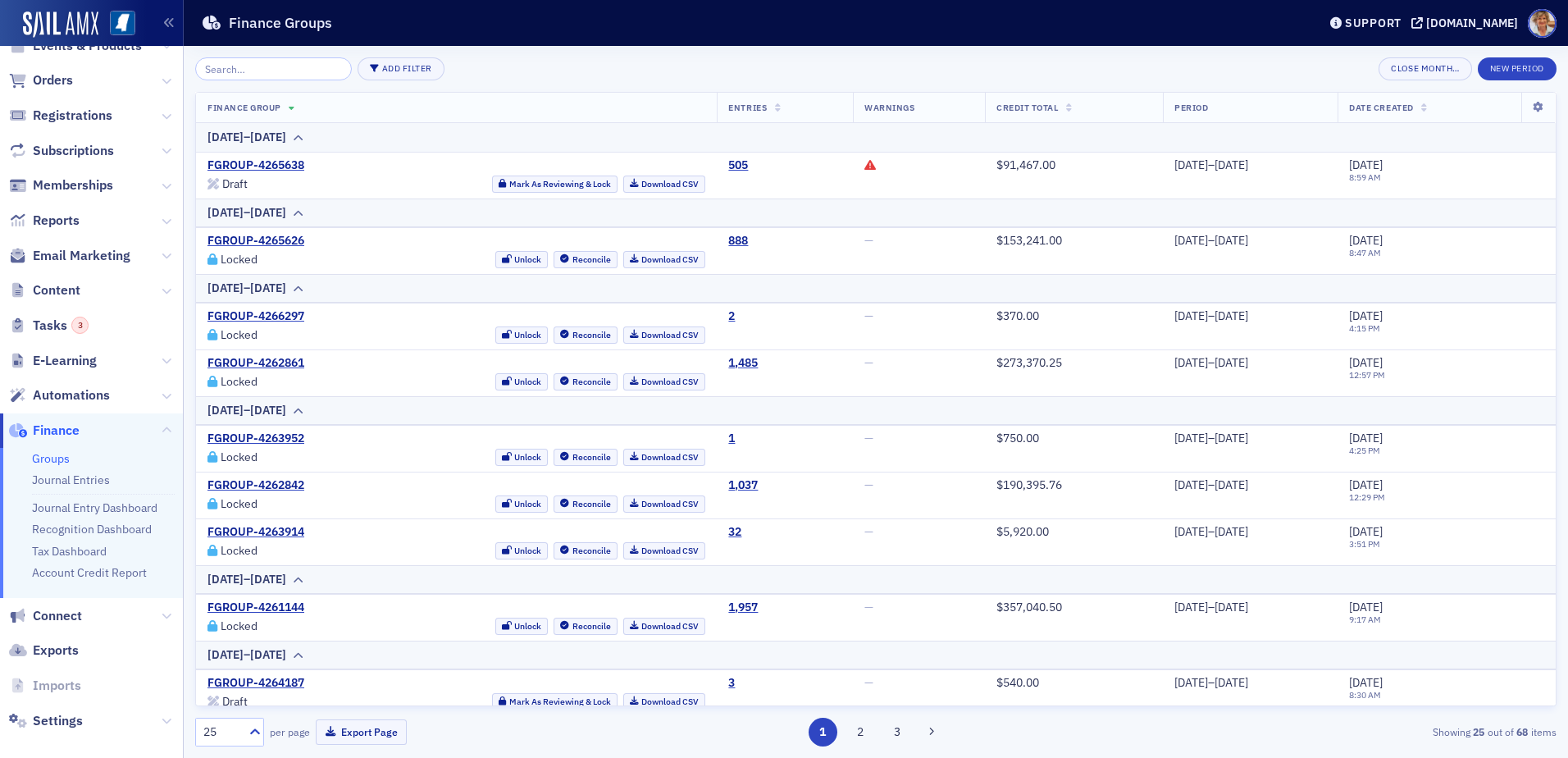
click at [54, 457] on link "Groups" at bounding box center [50, 458] width 37 height 15
click at [853, 156] on td at bounding box center [919, 176] width 132 height 47
click at [864, 169] on icon at bounding box center [869, 164] width 11 height 11
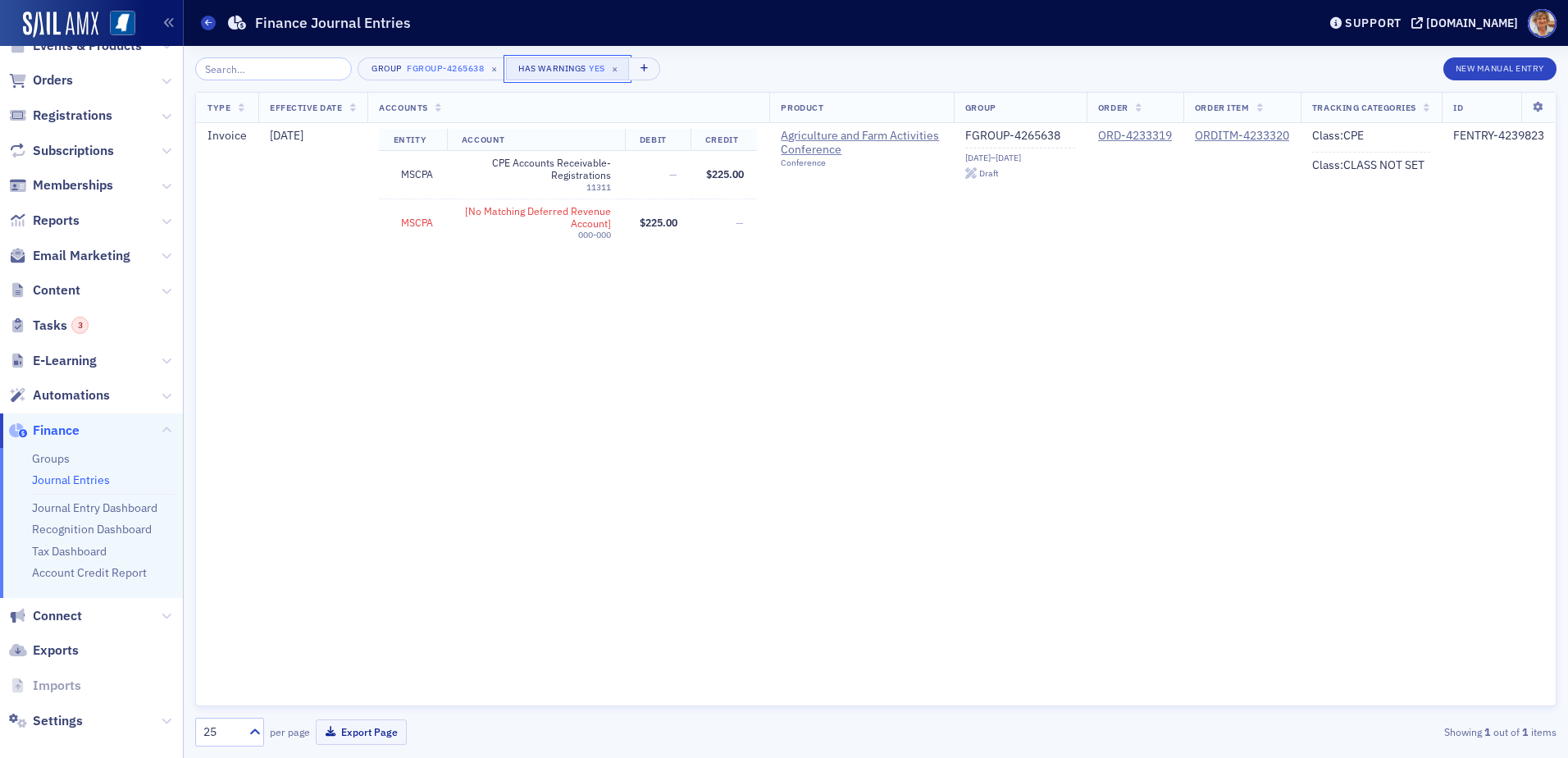
click at [561, 67] on div "Has Warnings" at bounding box center [551, 69] width 67 height 10
click at [636, 80] on input "Yes" at bounding box center [639, 77] width 15 height 15
click at [662, 328] on div "Type Effective Date Accounts Product Group Order Order Item Tracking Categories…" at bounding box center [876, 399] width 1361 height 615
click at [63, 461] on link "Groups" at bounding box center [50, 458] width 37 height 15
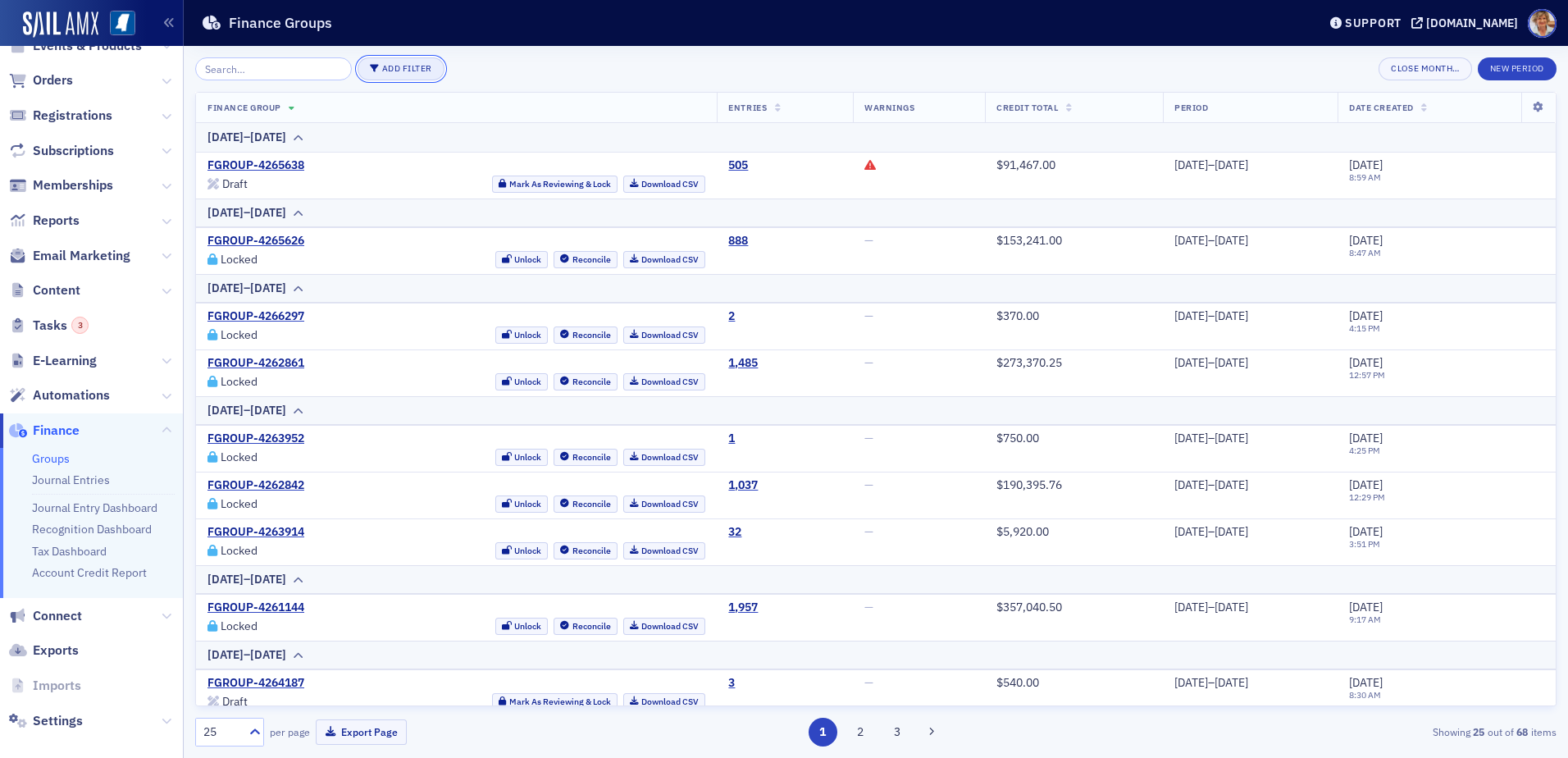
click at [375, 70] on button "Add Filter" at bounding box center [401, 69] width 87 height 23
click at [453, 76] on div "Status" at bounding box center [455, 69] width 29 height 15
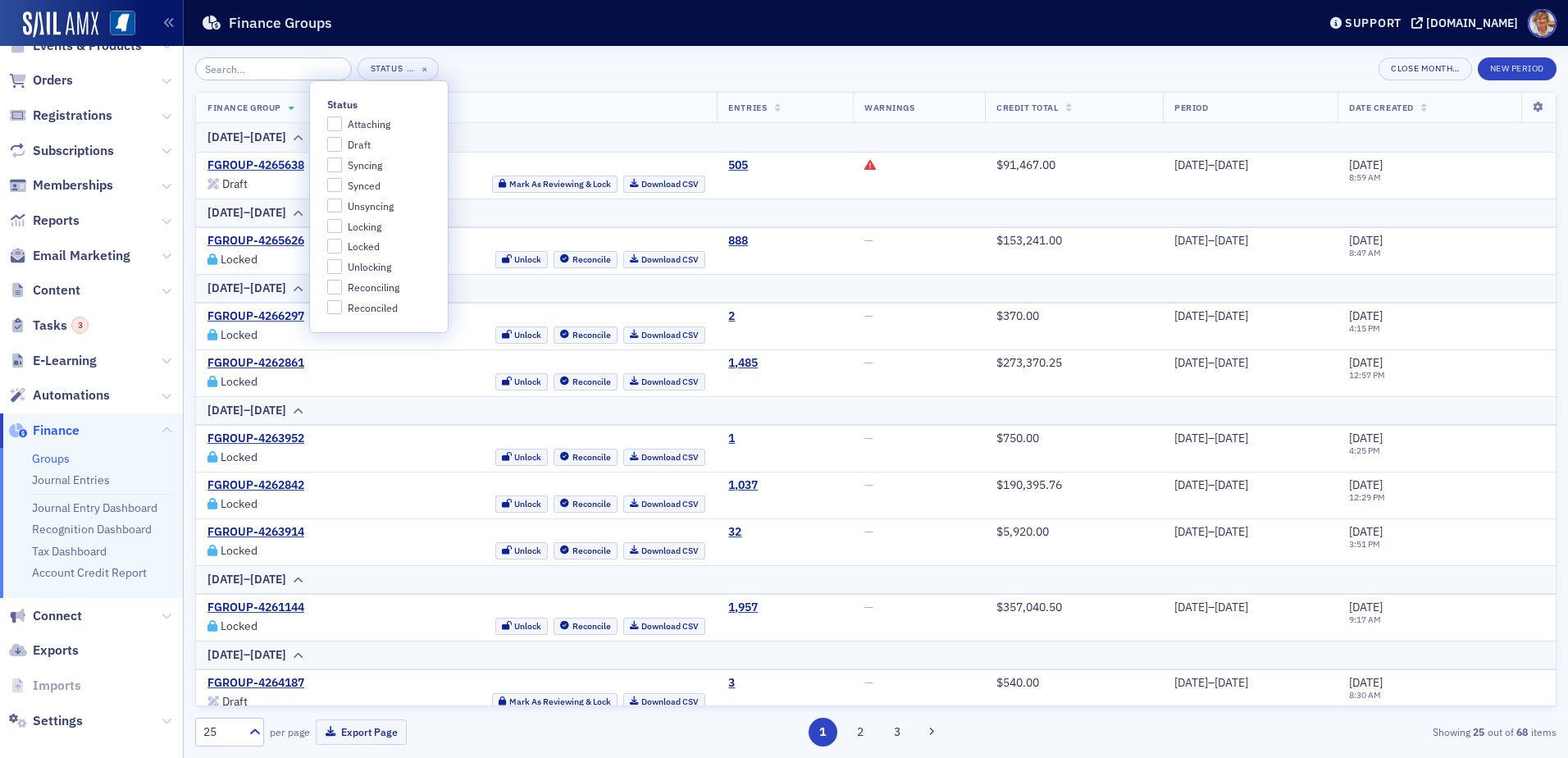
click at [516, 90] on div "Status … × Close Month… New Period Finance Group Entries Warnings Credit Total …" at bounding box center [876, 402] width 1361 height 689
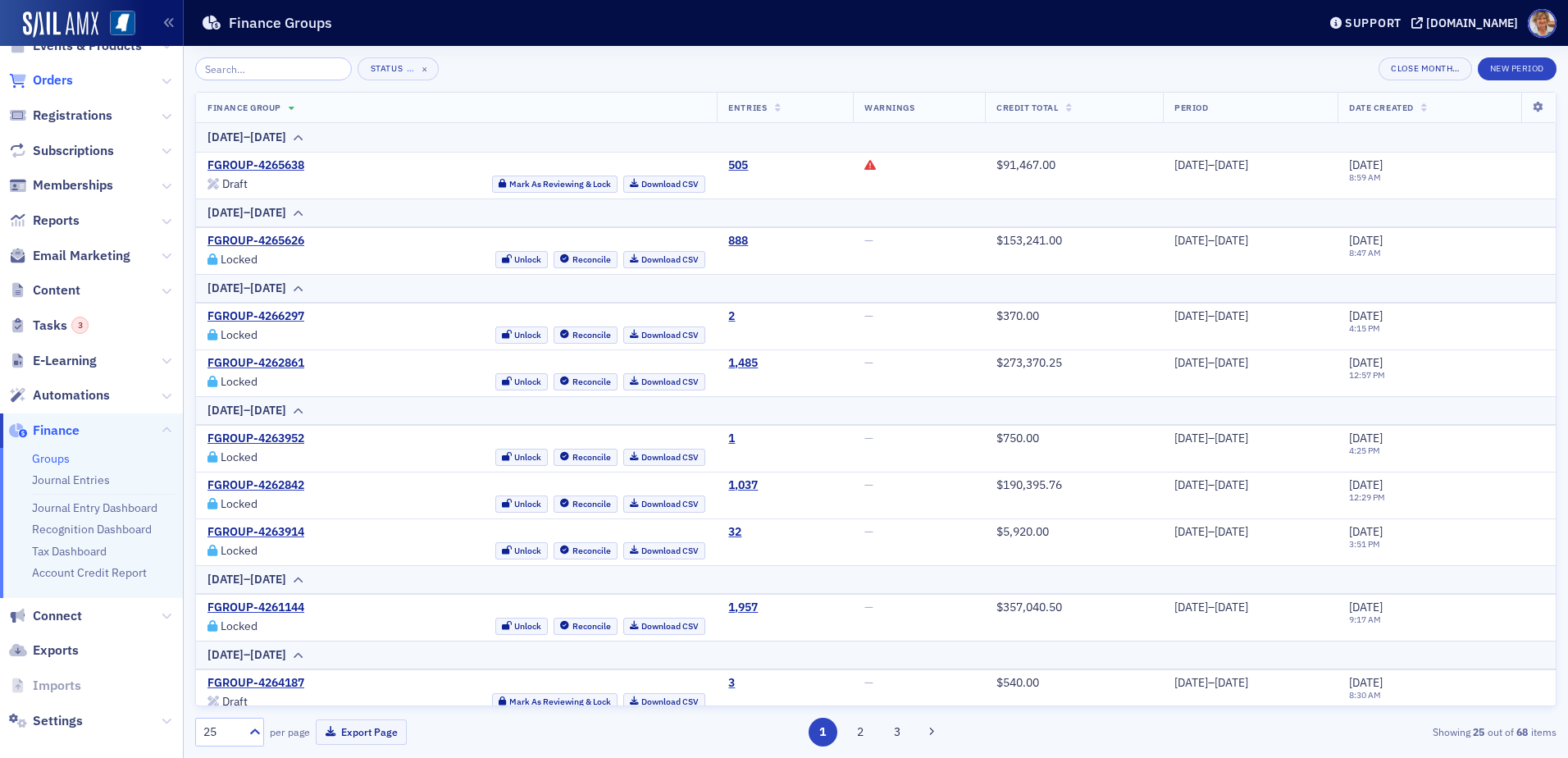
click at [38, 86] on span "Orders" at bounding box center [53, 80] width 40 height 18
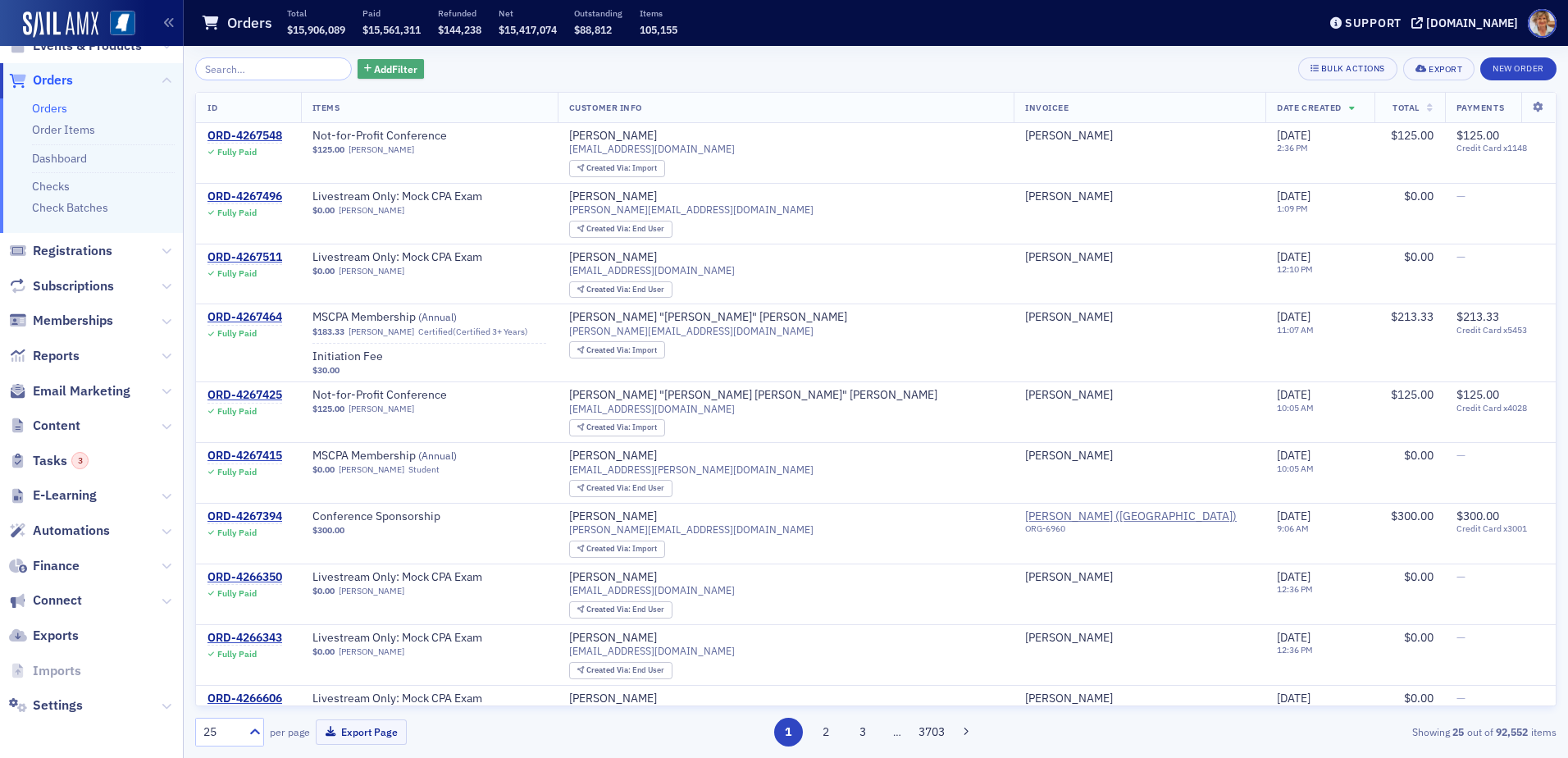
click at [374, 70] on span "Add Filter" at bounding box center [395, 69] width 43 height 15
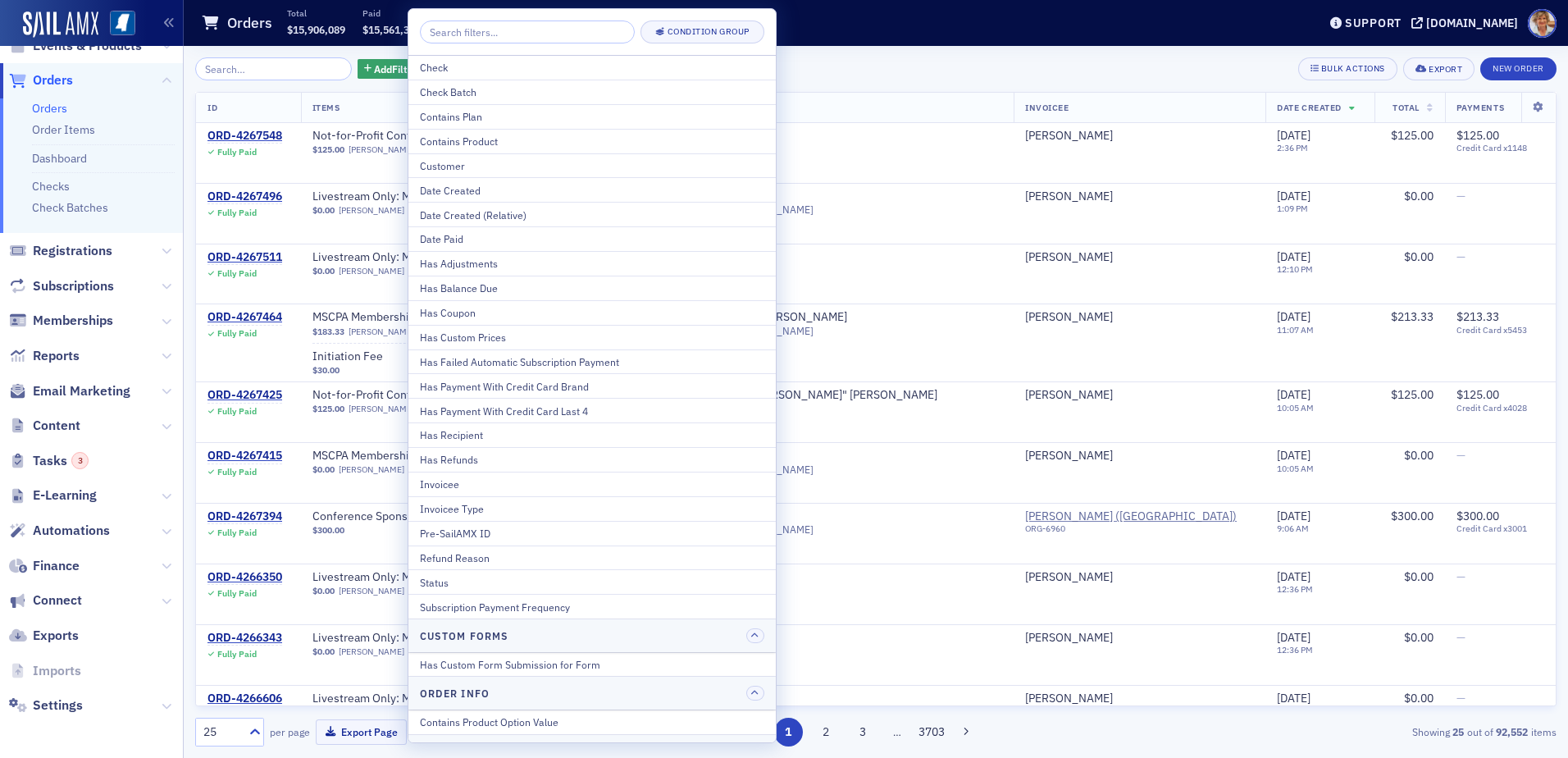
click at [501, 455] on div "Has Refunds" at bounding box center [592, 459] width 344 height 15
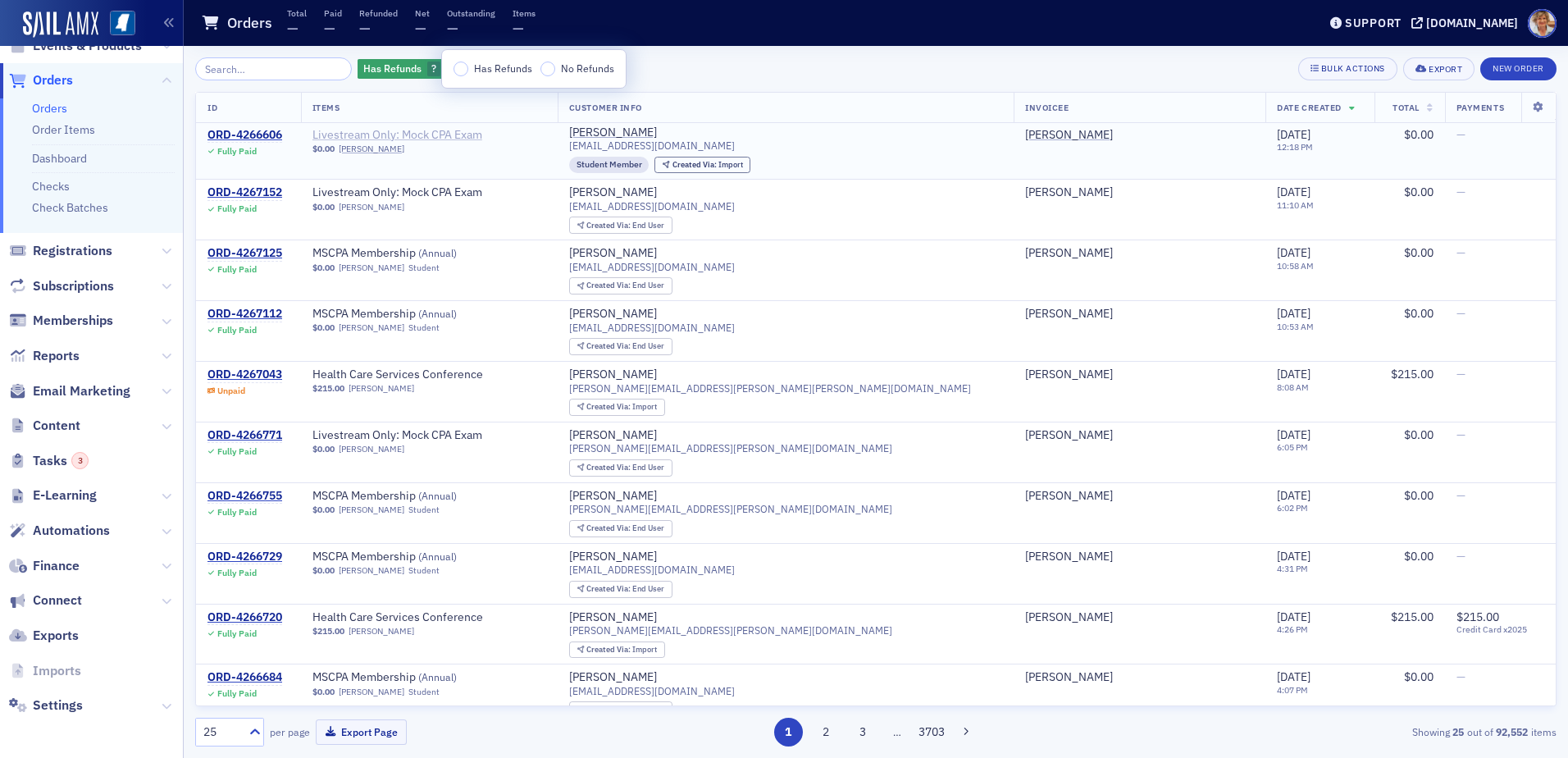
scroll to position [574, 0]
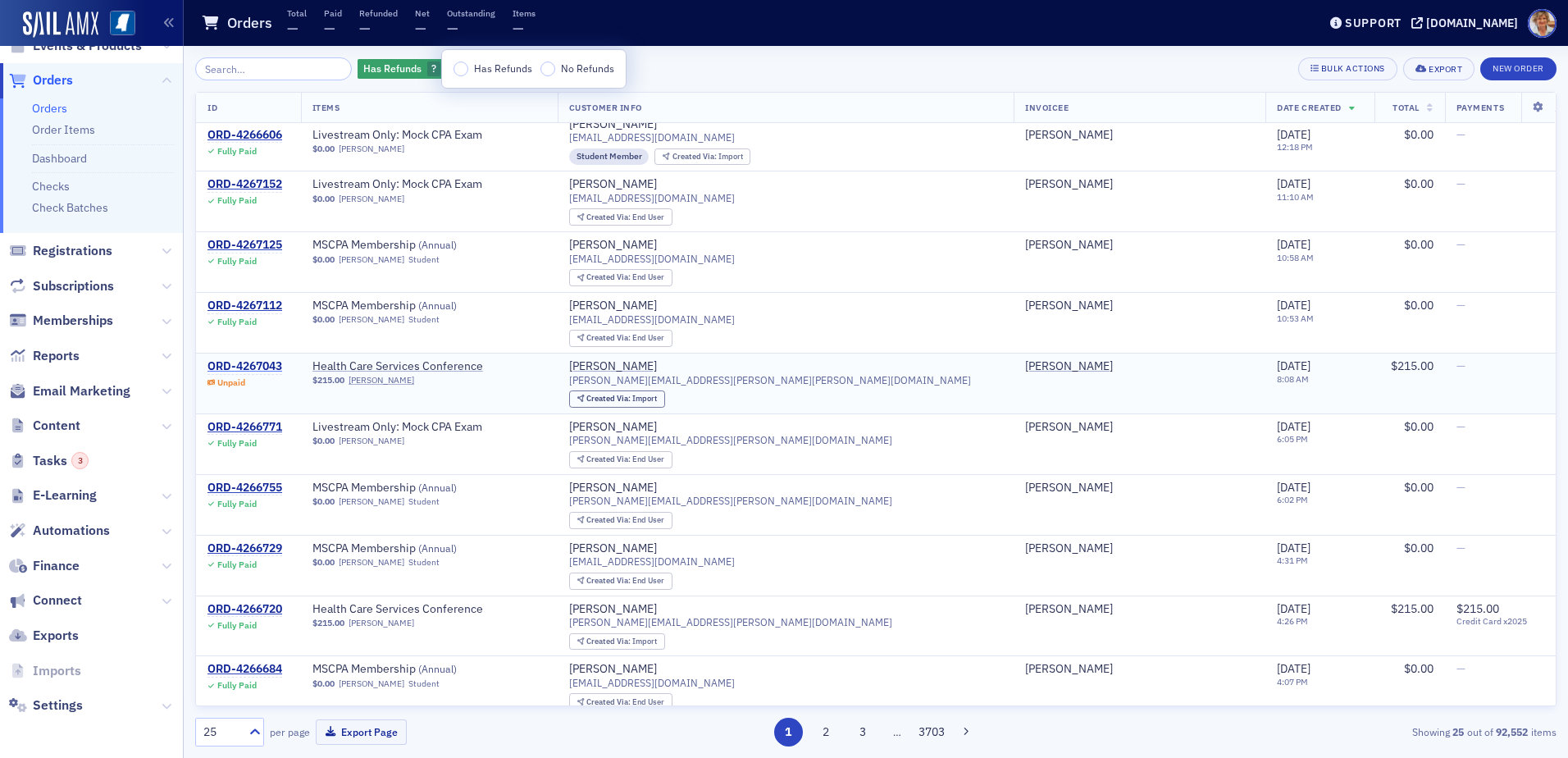
click at [224, 364] on div "ORD-4267043" at bounding box center [245, 366] width 75 height 15
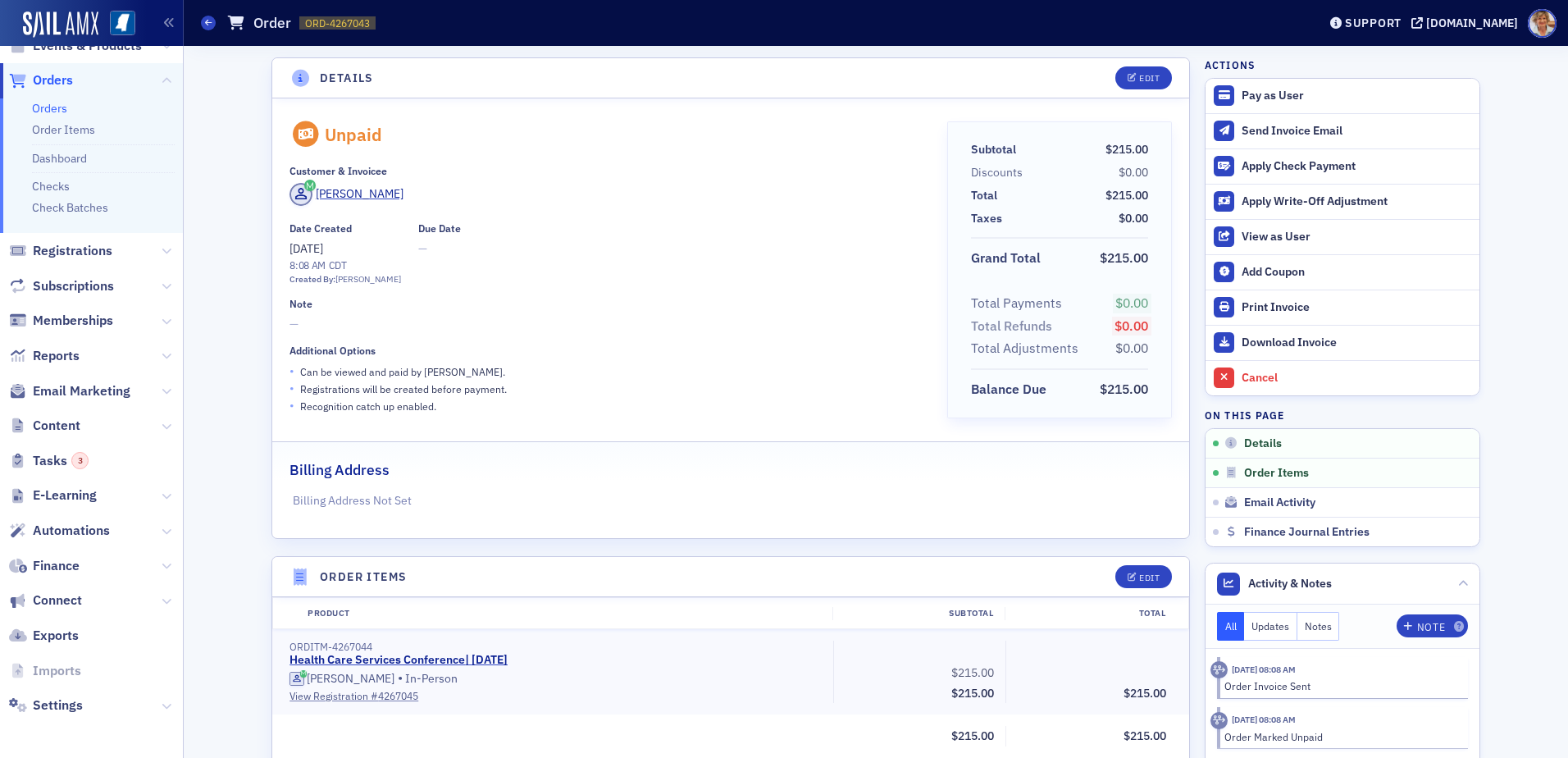
scroll to position [527, 0]
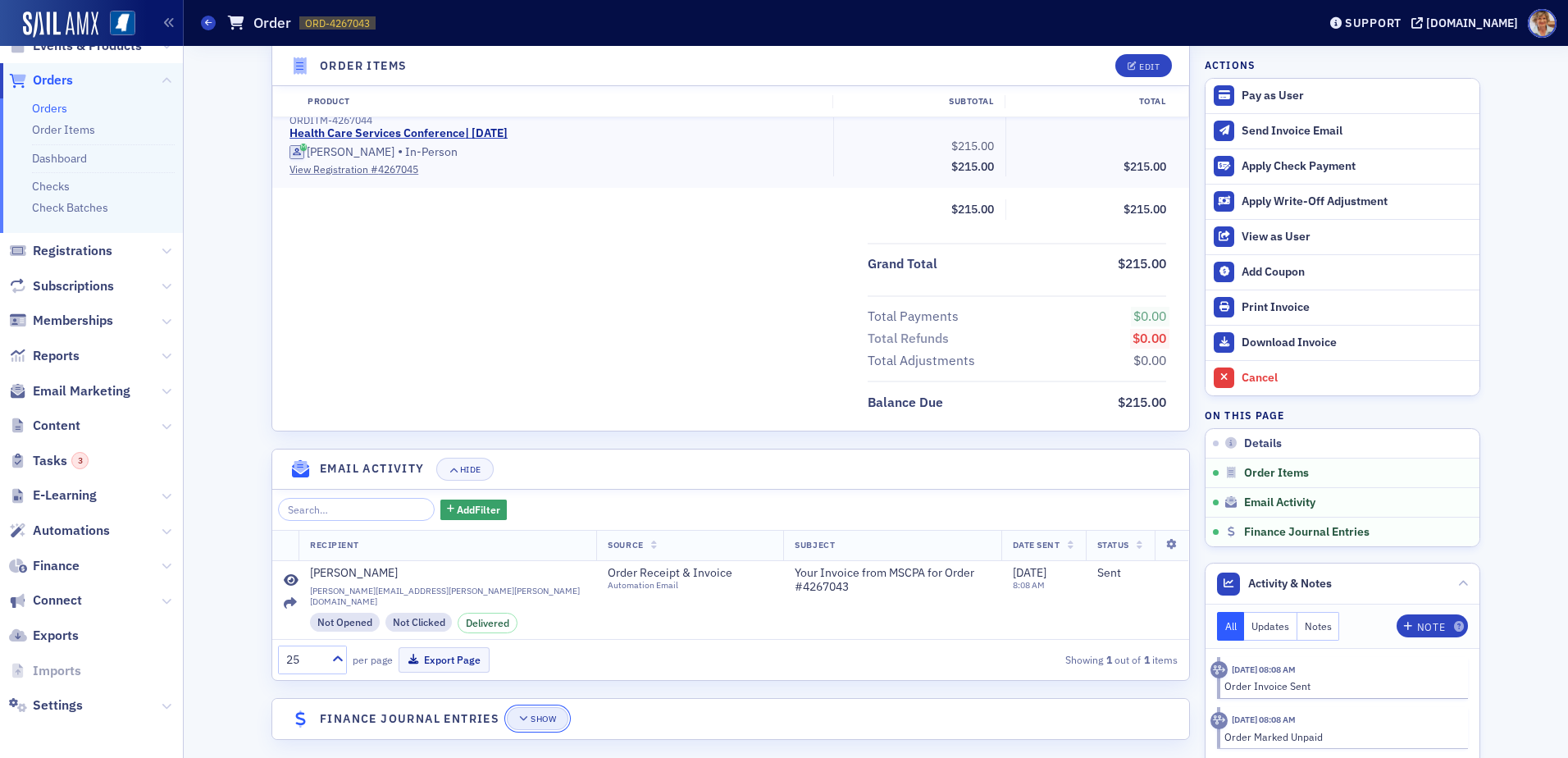
click at [530, 715] on div "Show" at bounding box center [542, 719] width 25 height 9
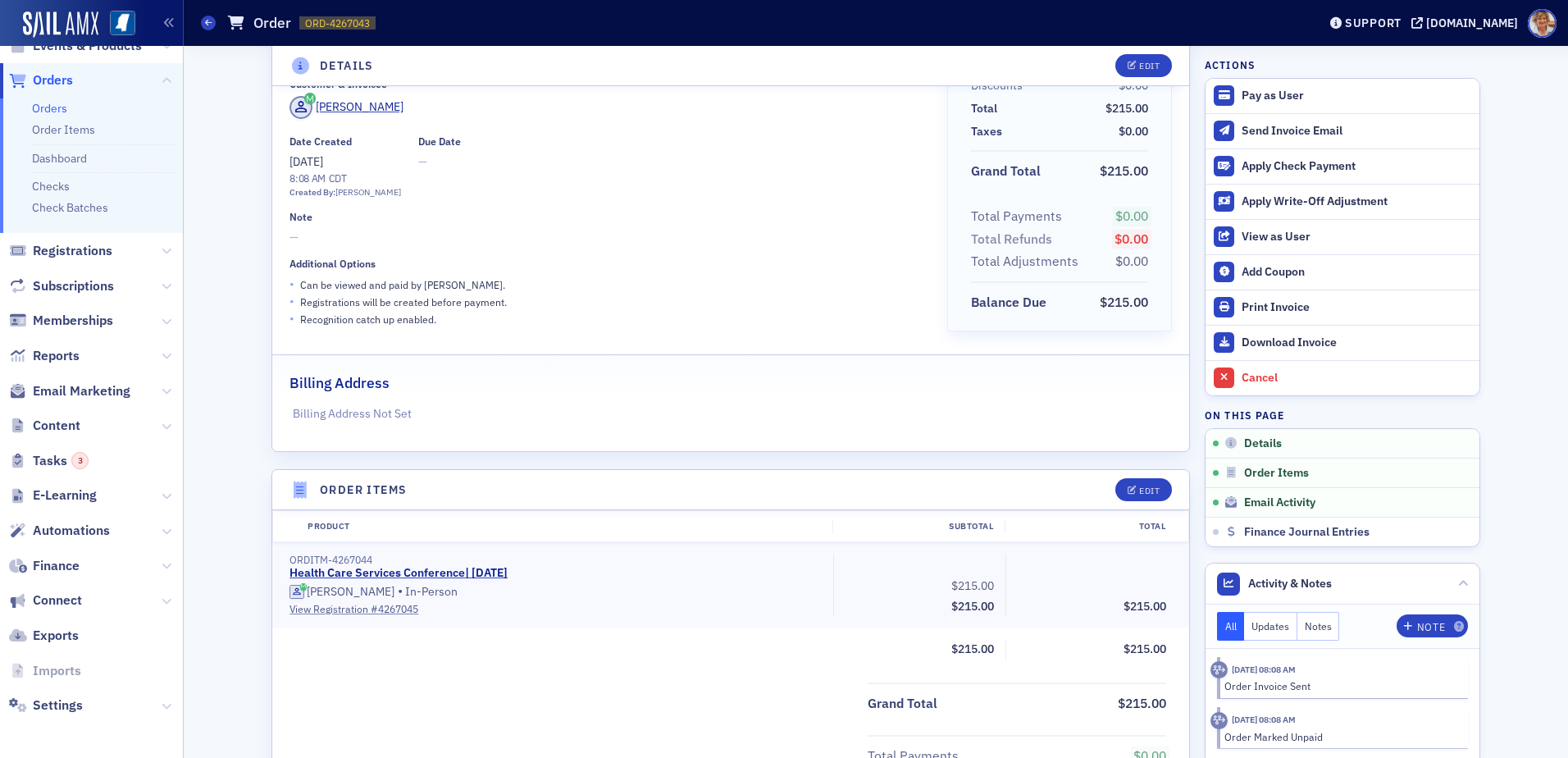
scroll to position [0, 0]
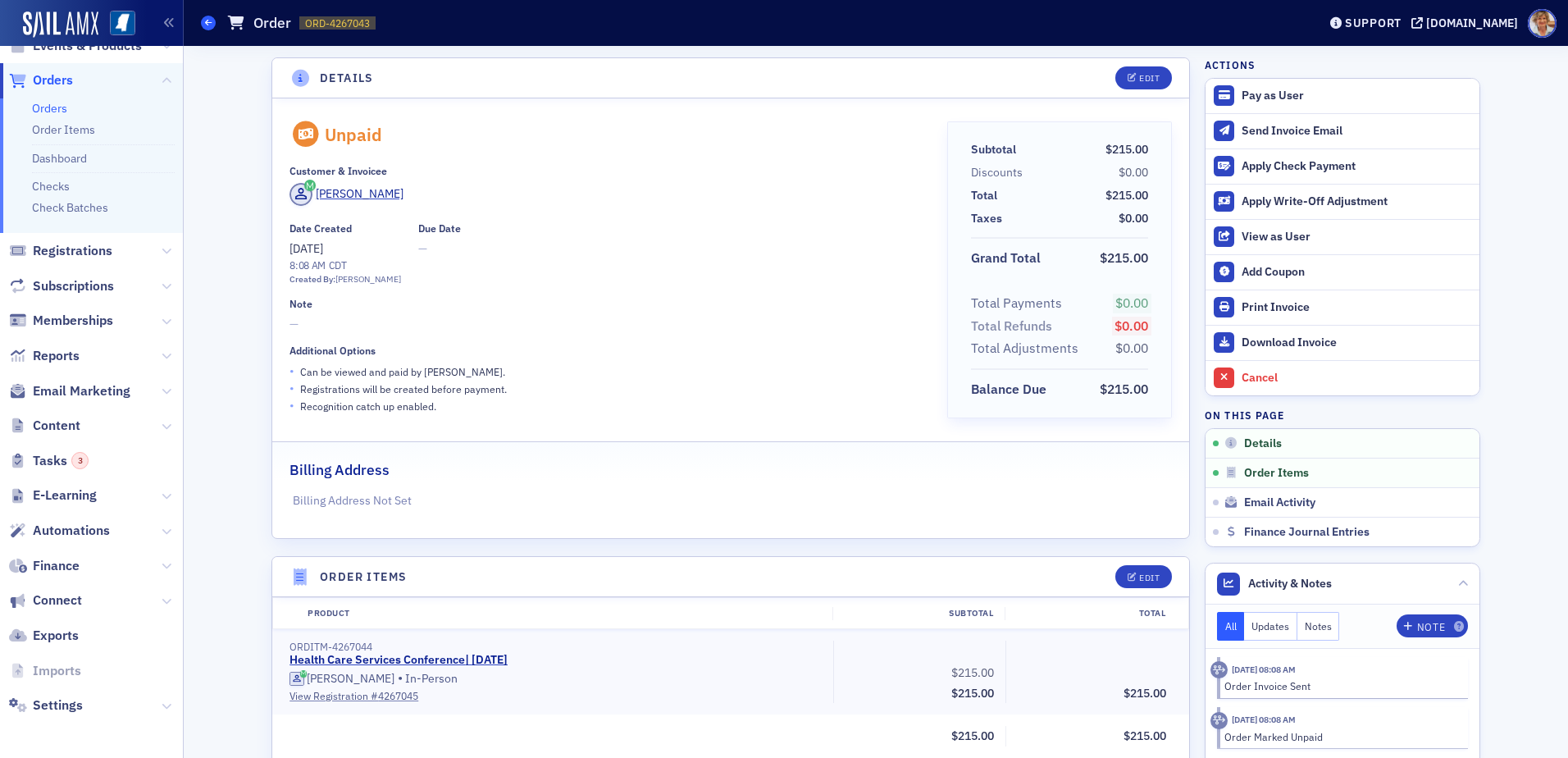
click at [209, 23] on icon at bounding box center [209, 23] width 7 height 7
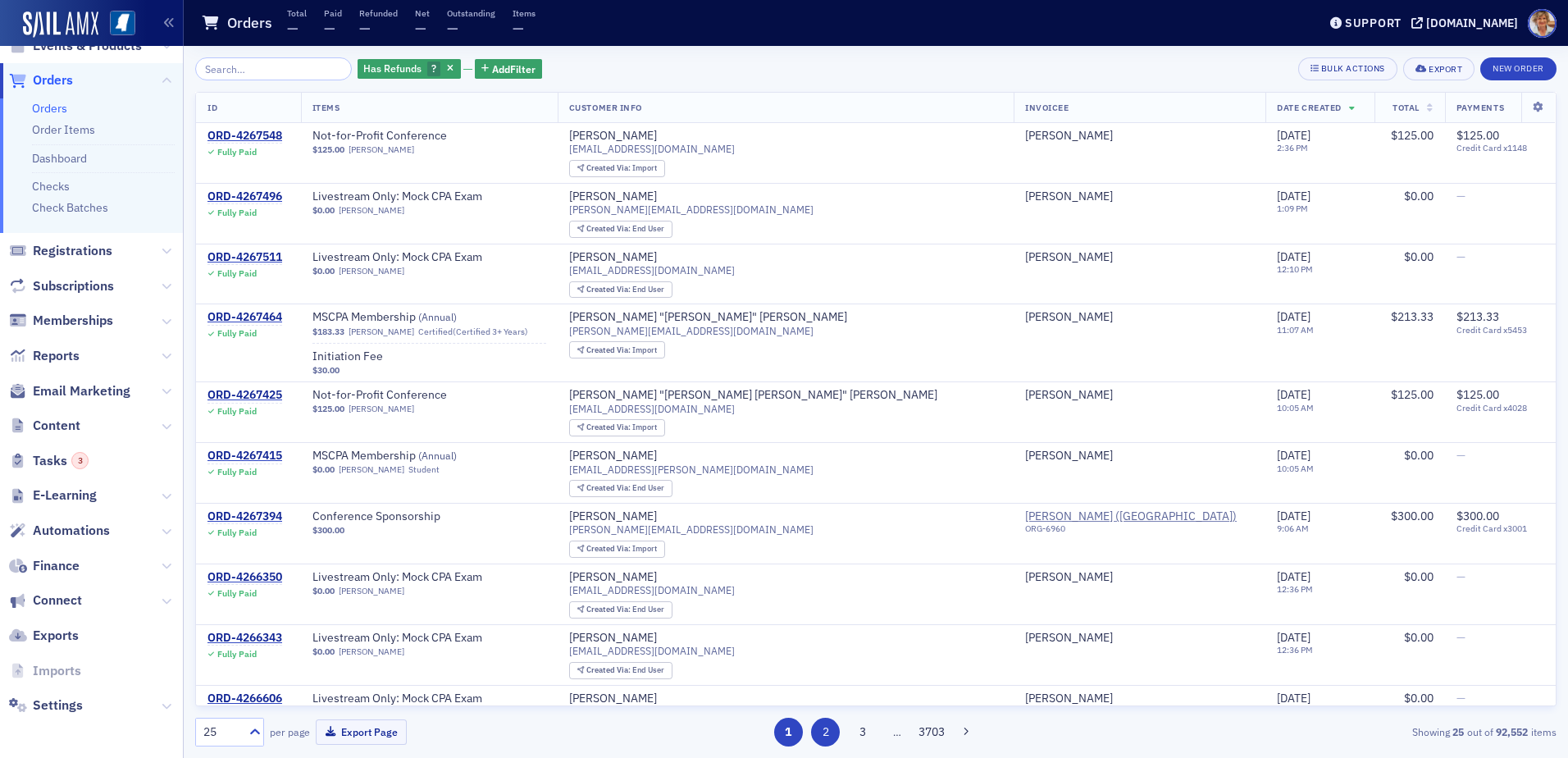
click at [824, 725] on button "2" at bounding box center [825, 732] width 29 height 29
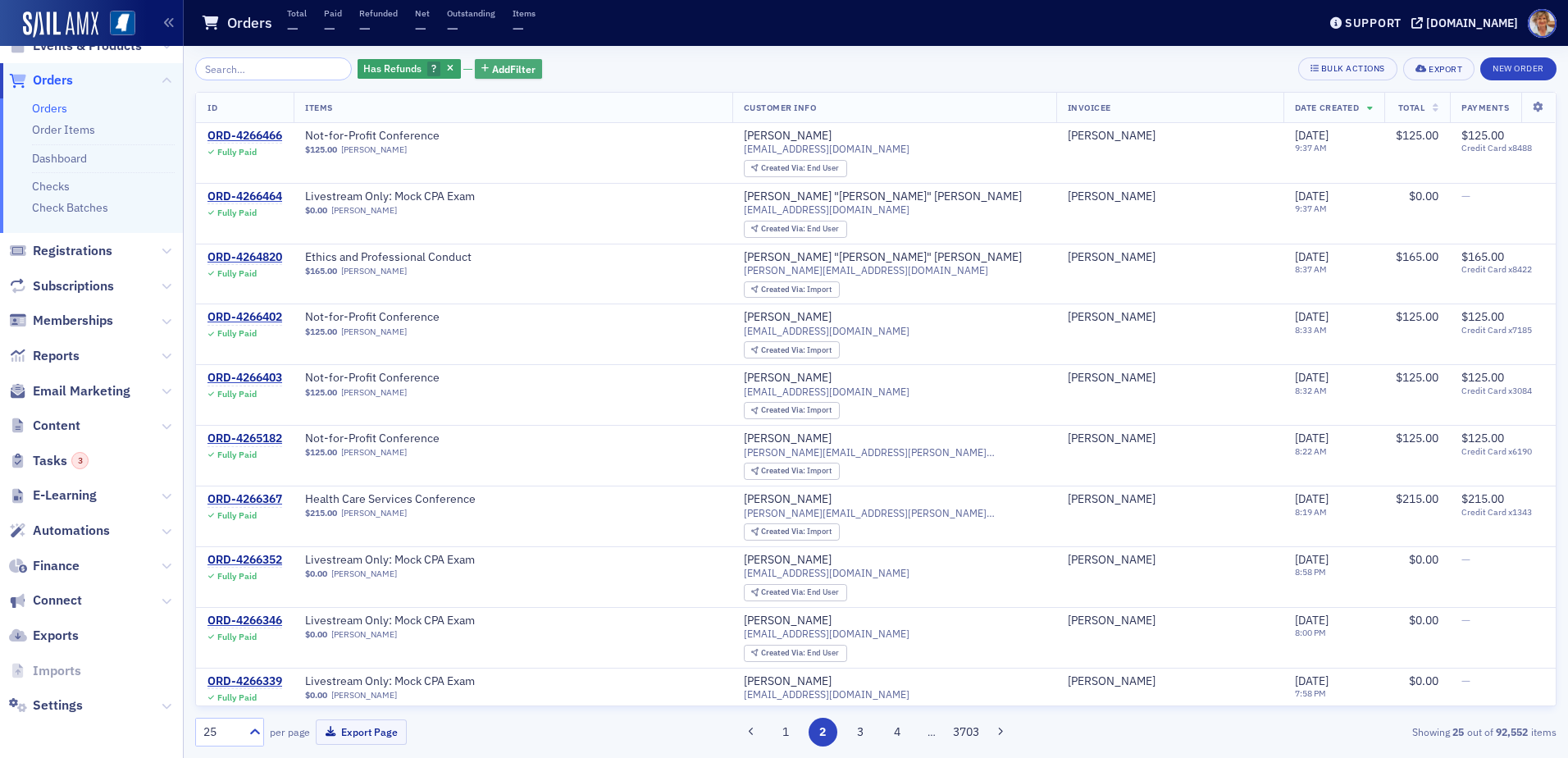
click at [501, 70] on span "Add Filter" at bounding box center [514, 69] width 43 height 15
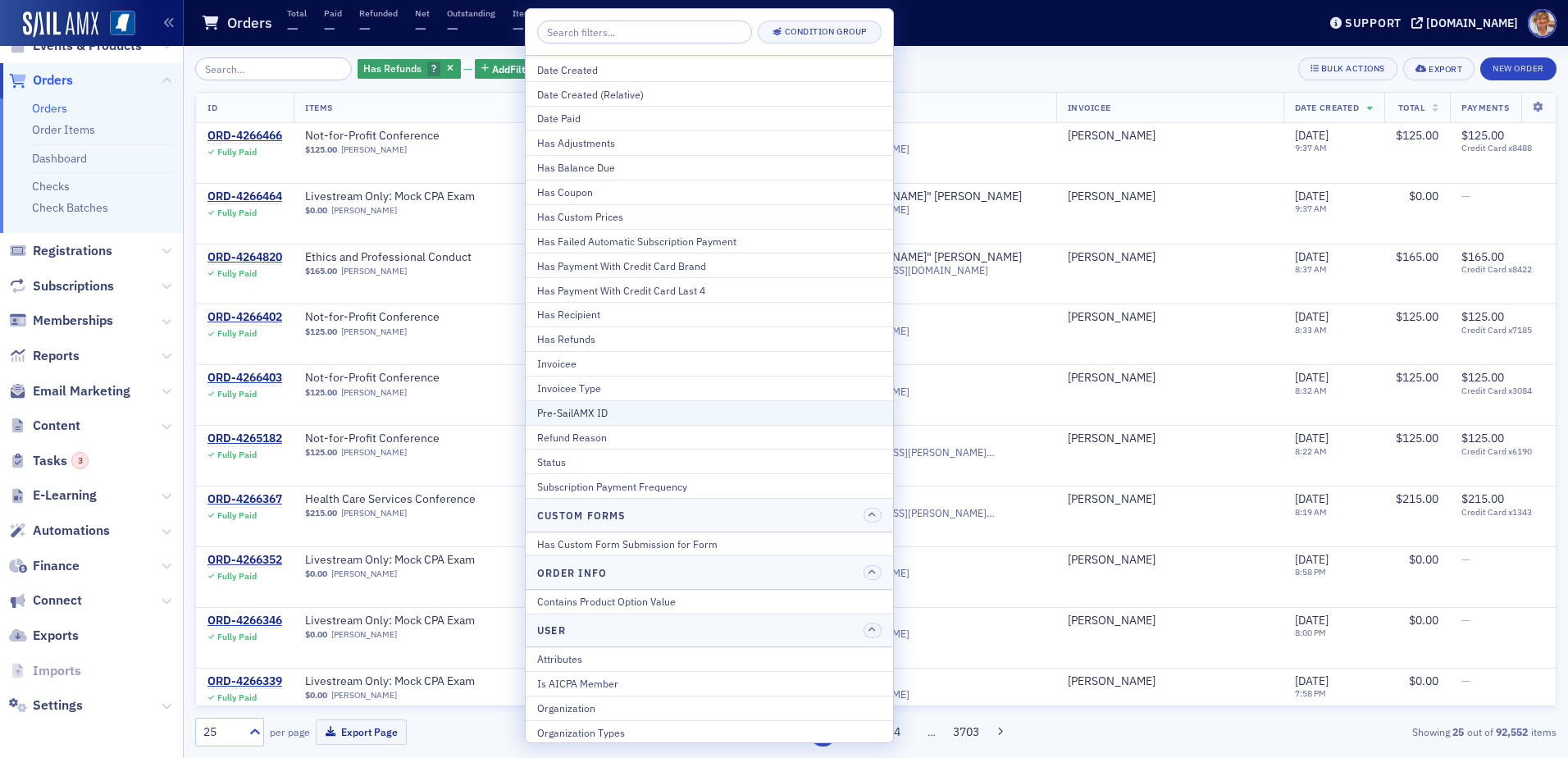
scroll to position [123, 0]
click at [562, 463] on div "Status" at bounding box center [709, 458] width 344 height 15
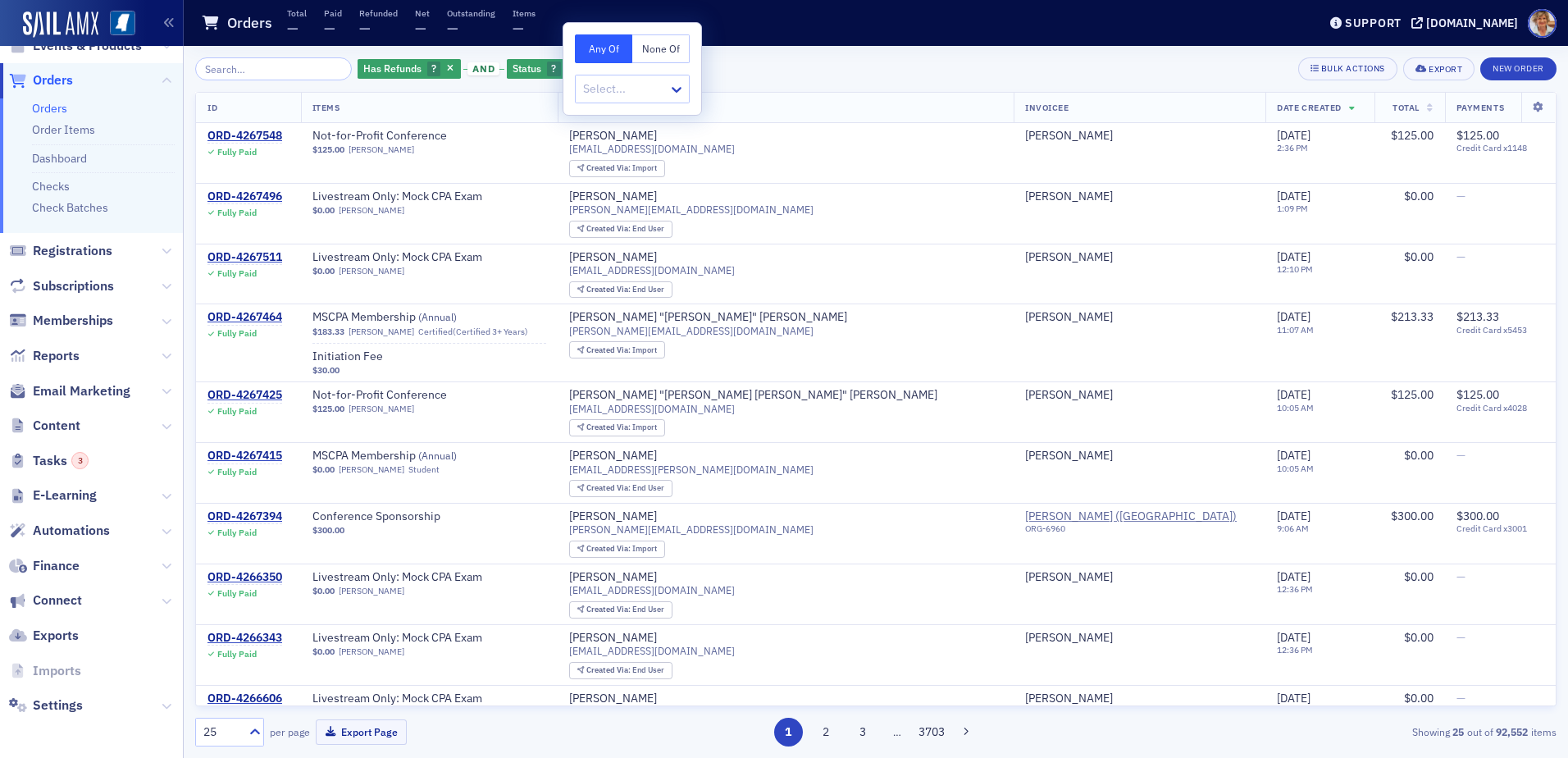
click at [854, 50] on div "Has Refunds ? and Status ? Add Filter Bulk Actions Export New Order ID Items Cu…" at bounding box center [876, 402] width 1361 height 712
click at [720, 21] on div "Orders Total — Paid — Refunded — Net — Outstanding — Items —" at bounding box center [747, 23] width 1092 height 43
click at [79, 126] on link "Order Items" at bounding box center [63, 130] width 63 height 15
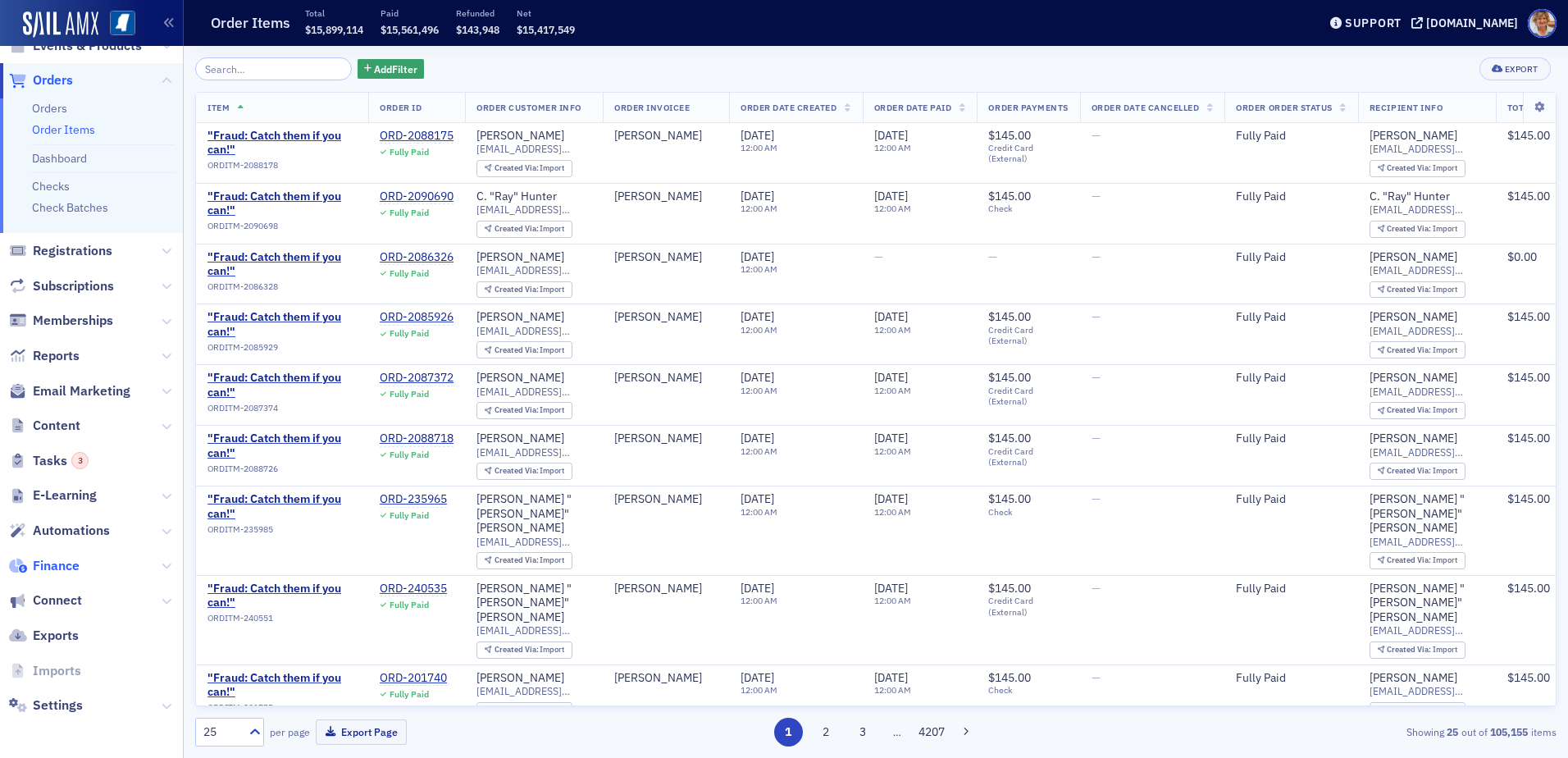
click at [75, 568] on span "Finance" at bounding box center [56, 566] width 47 height 18
